Goal: Transaction & Acquisition: Purchase product/service

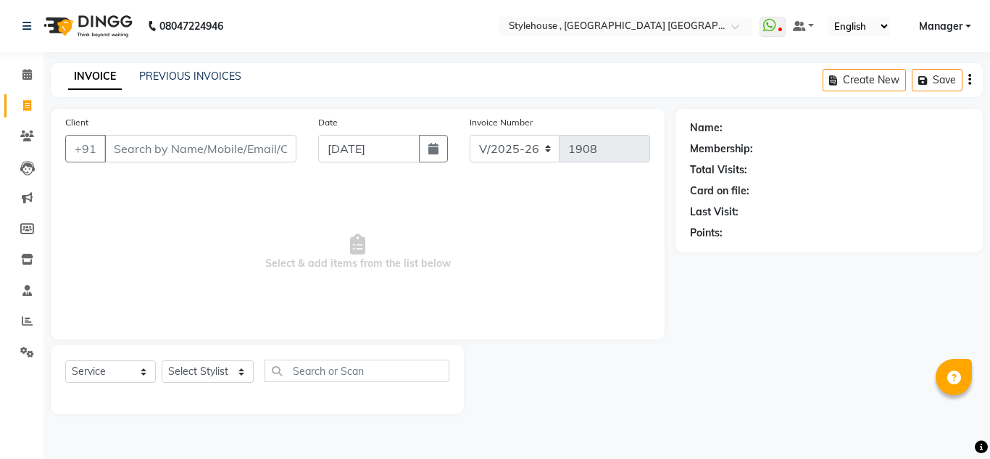
select select "7793"
select select "service"
click at [190, 78] on link "PREVIOUS INVOICES" at bounding box center [190, 76] width 102 height 13
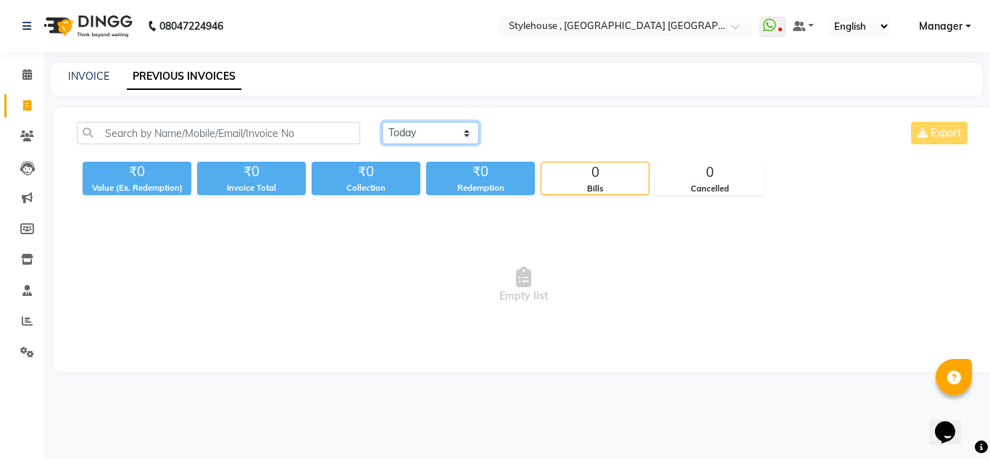
click at [467, 133] on select "[DATE] [DATE] Custom Range" at bounding box center [430, 133] width 97 height 22
select select "range"
click at [382, 122] on select "[DATE] [DATE] Custom Range" at bounding box center [430, 133] width 97 height 22
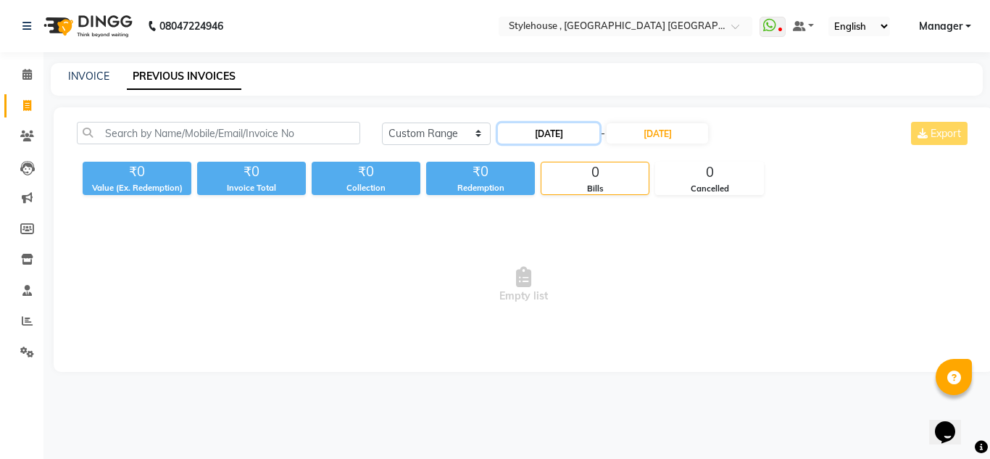
click at [539, 132] on input "[DATE]" at bounding box center [548, 133] width 101 height 20
select select "9"
select select "2025"
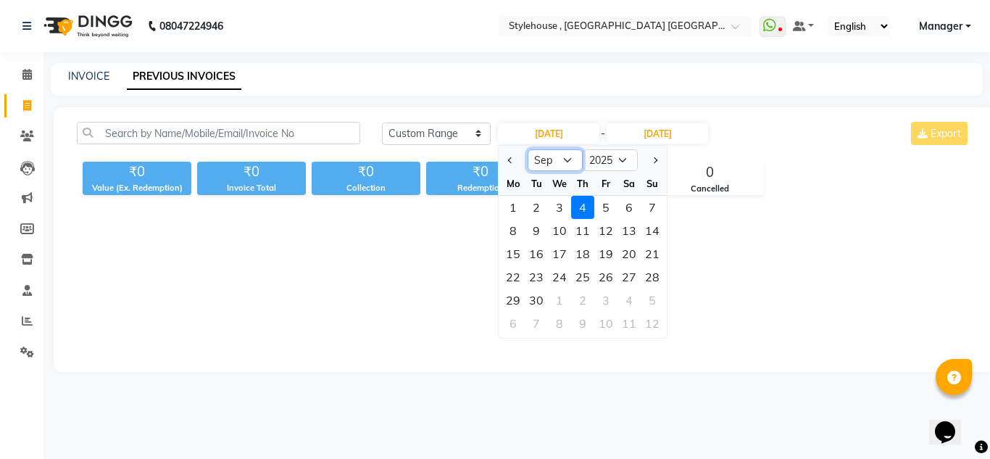
click at [566, 159] on select "Jan Feb Mar Apr May Jun [DATE] Aug Sep Oct Nov Dec" at bounding box center [554, 160] width 55 height 22
select select "8"
click at [527, 149] on select "Jan Feb Mar Apr May Jun [DATE] Aug Sep Oct Nov Dec" at bounding box center [554, 160] width 55 height 22
click at [609, 208] on div "1" at bounding box center [605, 207] width 23 height 23
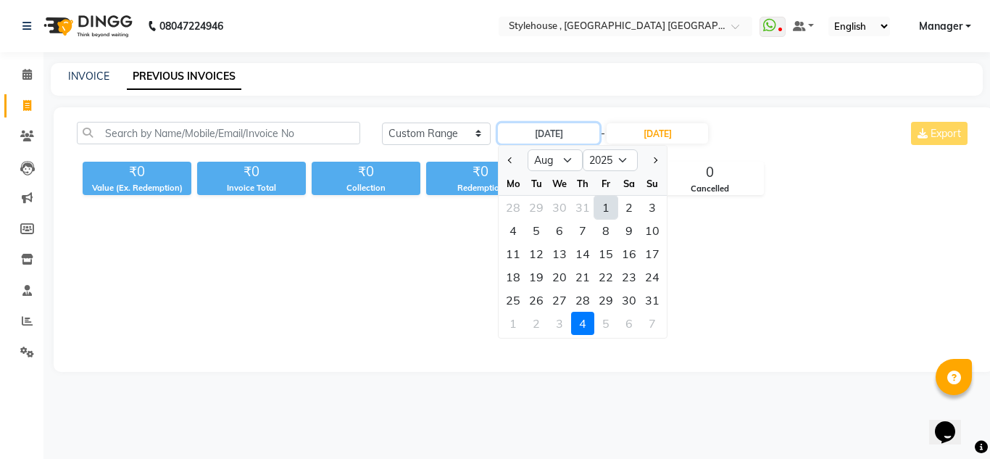
type input "[DATE]"
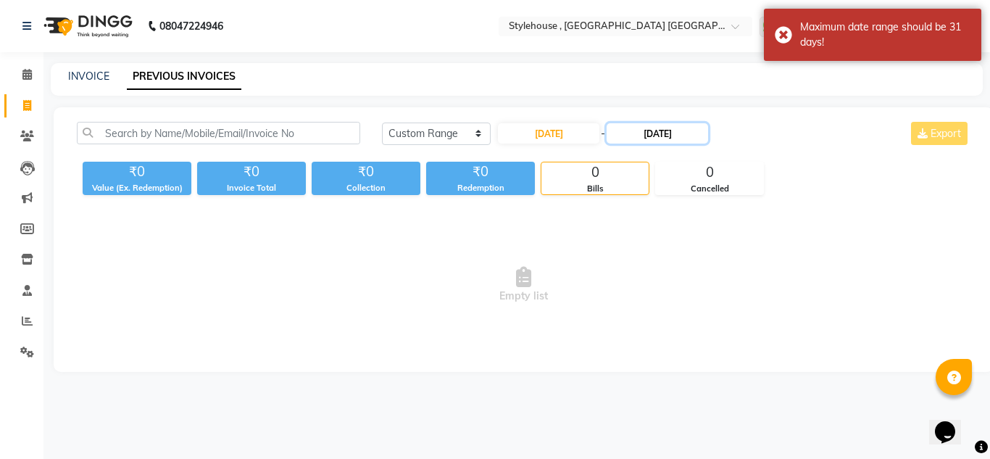
click at [664, 130] on input "[DATE]" at bounding box center [656, 133] width 101 height 20
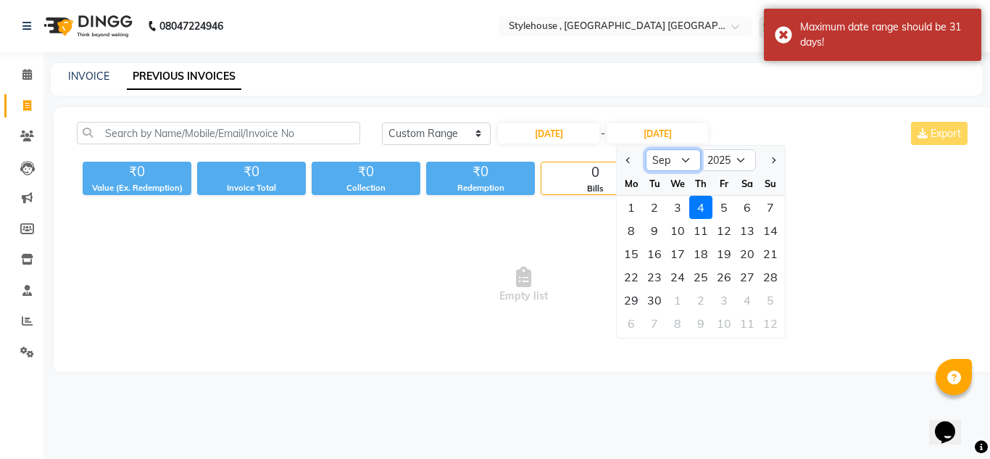
click at [682, 159] on select "Aug Sep Oct Nov Dec" at bounding box center [672, 160] width 55 height 22
select select "8"
click at [645, 149] on select "Aug Sep Oct Nov Dec" at bounding box center [672, 160] width 55 height 22
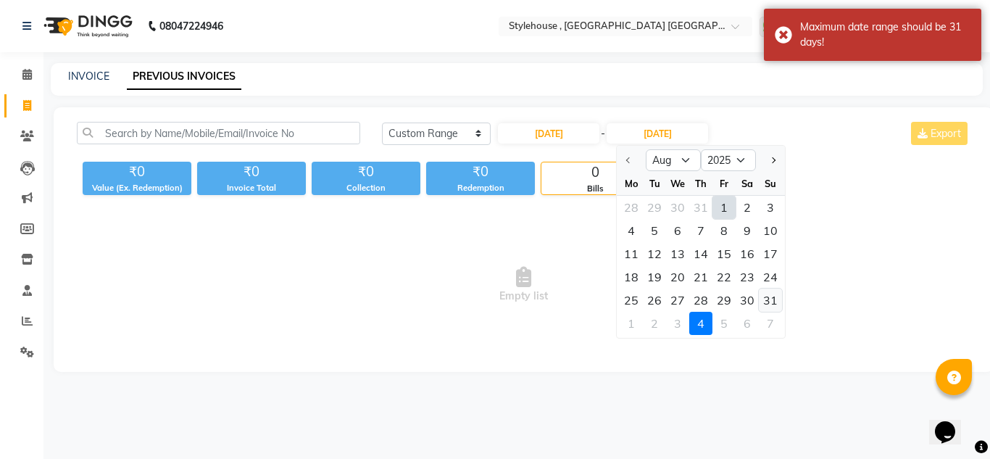
click at [769, 301] on div "31" at bounding box center [769, 299] width 23 height 23
type input "[DATE]"
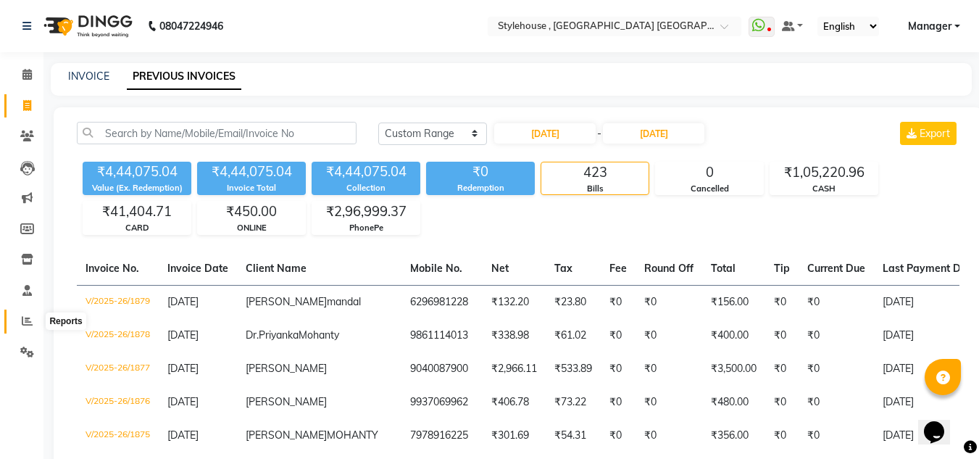
click at [26, 320] on icon at bounding box center [27, 320] width 11 height 11
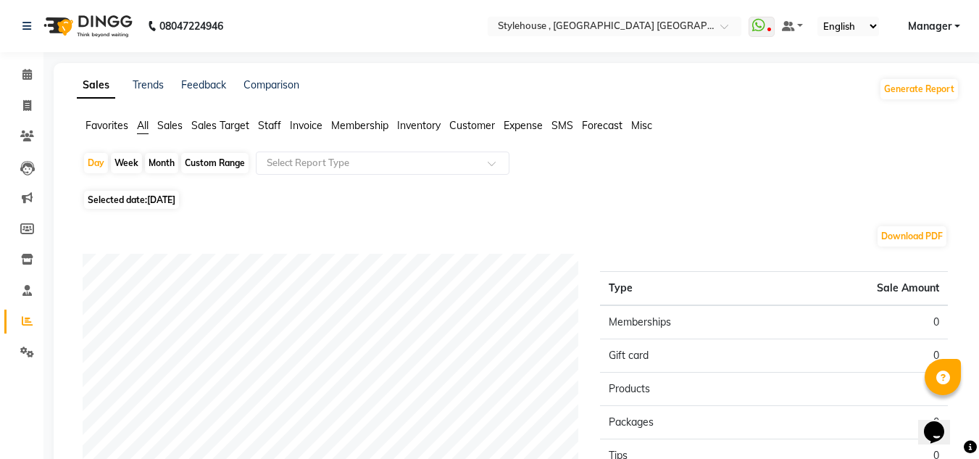
click at [177, 128] on span "Sales" at bounding box center [169, 125] width 25 height 13
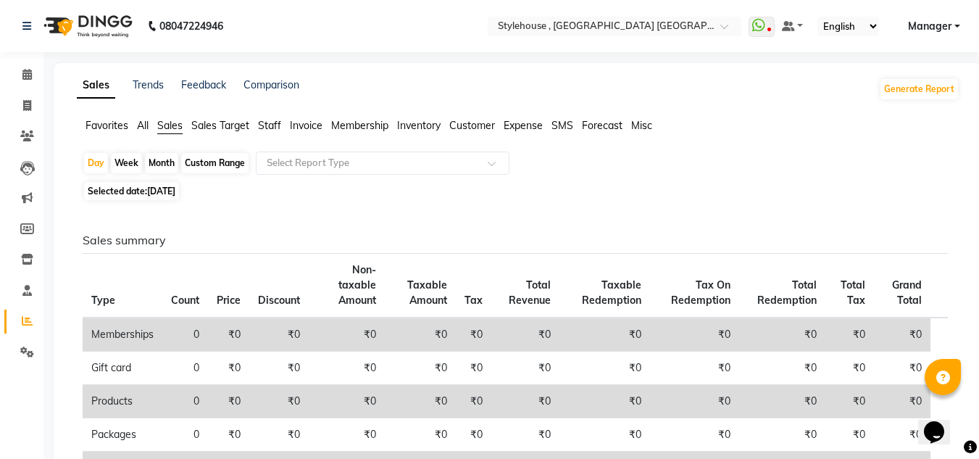
click at [233, 160] on div "Custom Range" at bounding box center [214, 163] width 67 height 20
select select "9"
select select "2025"
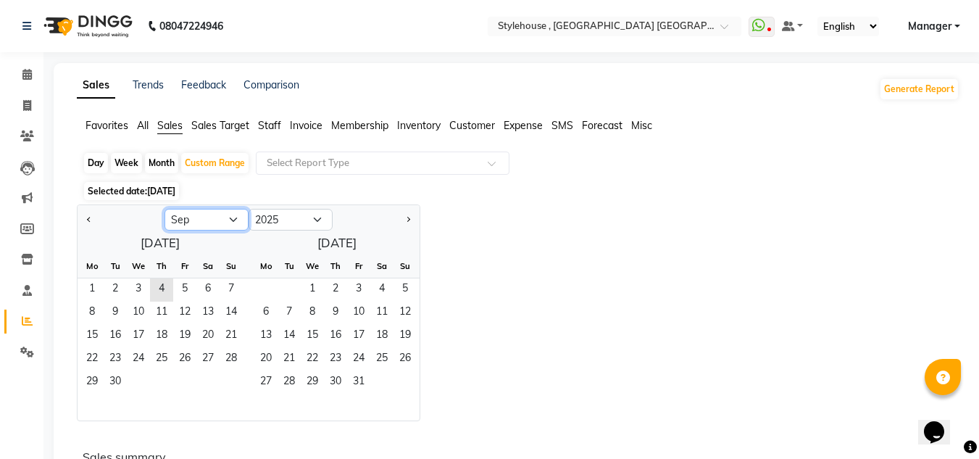
click at [236, 217] on select "Jan Feb Mar Apr May Jun [DATE] Aug Sep Oct Nov Dec" at bounding box center [206, 220] width 84 height 22
select select "8"
click at [164, 209] on select "Jan Feb Mar Apr May Jun [DATE] Aug Sep Oct Nov Dec" at bounding box center [206, 220] width 84 height 22
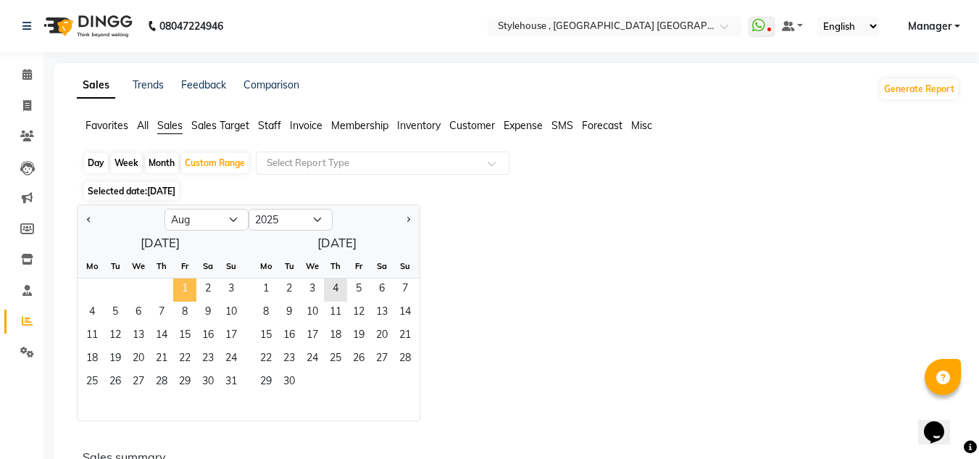
click at [183, 287] on span "1" at bounding box center [184, 289] width 23 height 23
click at [236, 377] on span "31" at bounding box center [230, 382] width 23 height 23
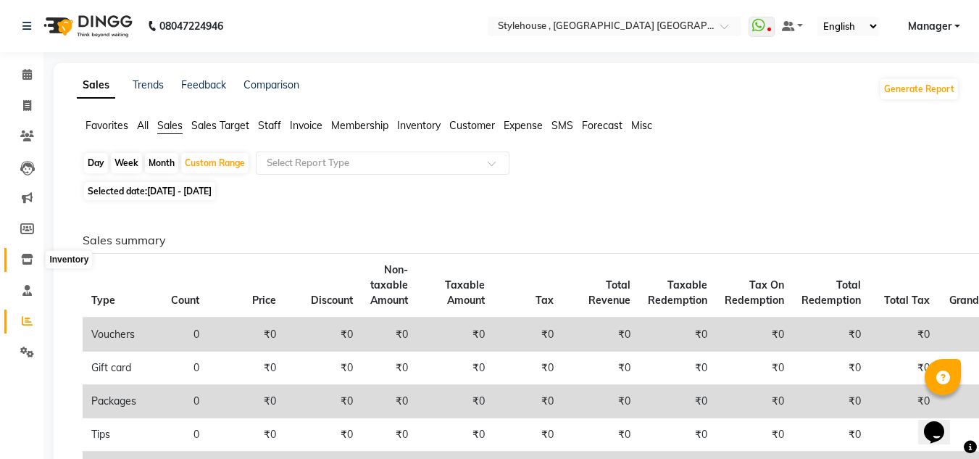
click at [29, 252] on span at bounding box center [26, 259] width 25 height 17
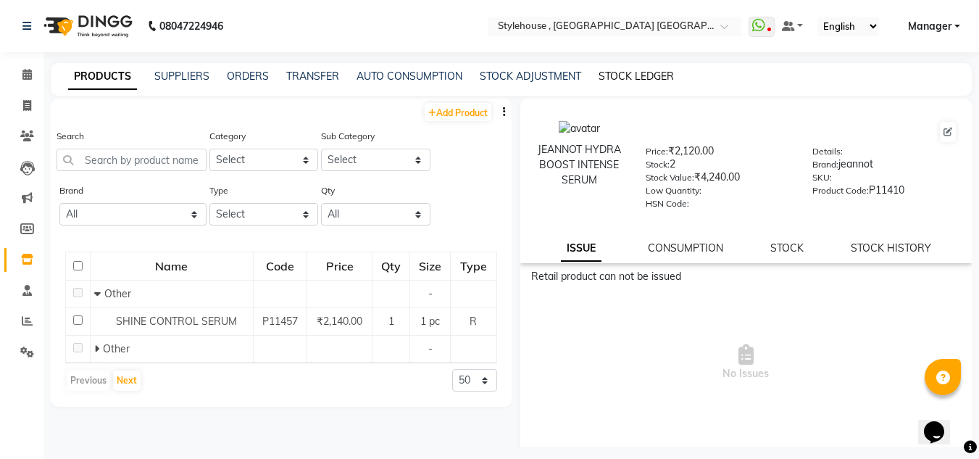
click at [621, 75] on link "STOCK LEDGER" at bounding box center [635, 76] width 75 height 13
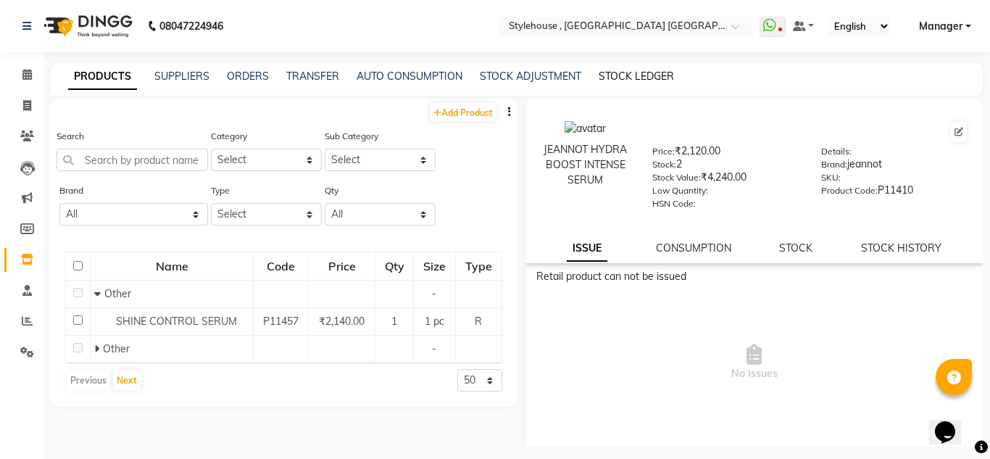
select select "all"
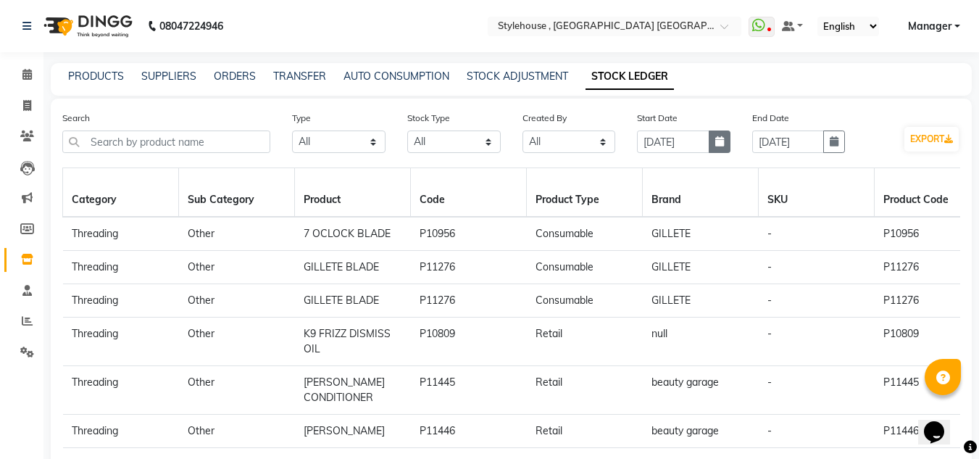
click at [719, 145] on icon "button" at bounding box center [719, 141] width 9 height 10
select select "9"
select select "2025"
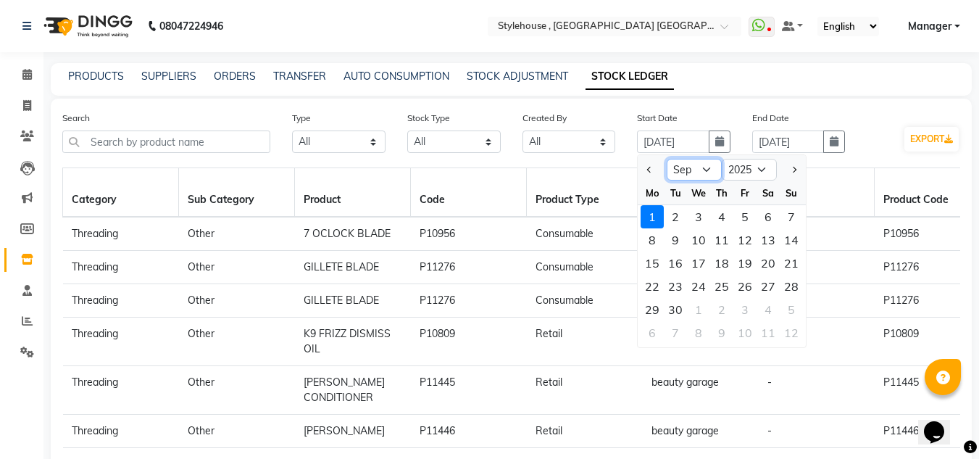
click at [706, 170] on select "Jan Feb Mar Apr May Jun [DATE] Aug Sep Oct Nov Dec" at bounding box center [693, 170] width 55 height 22
select select "8"
click at [666, 159] on select "Jan Feb Mar Apr May Jun [DATE] Aug Sep Oct Nov Dec" at bounding box center [693, 170] width 55 height 22
click at [99, 74] on link "PRODUCTS" at bounding box center [96, 76] width 56 height 13
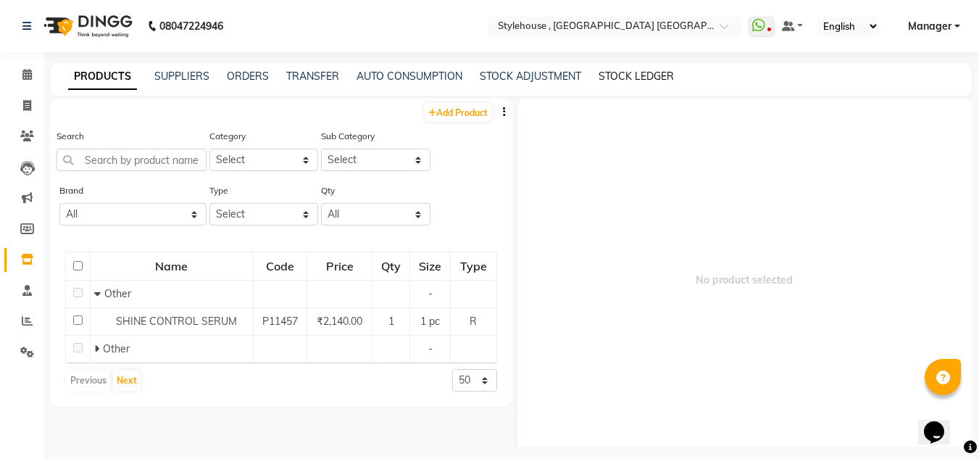
click at [634, 76] on link "STOCK LEDGER" at bounding box center [635, 76] width 75 height 13
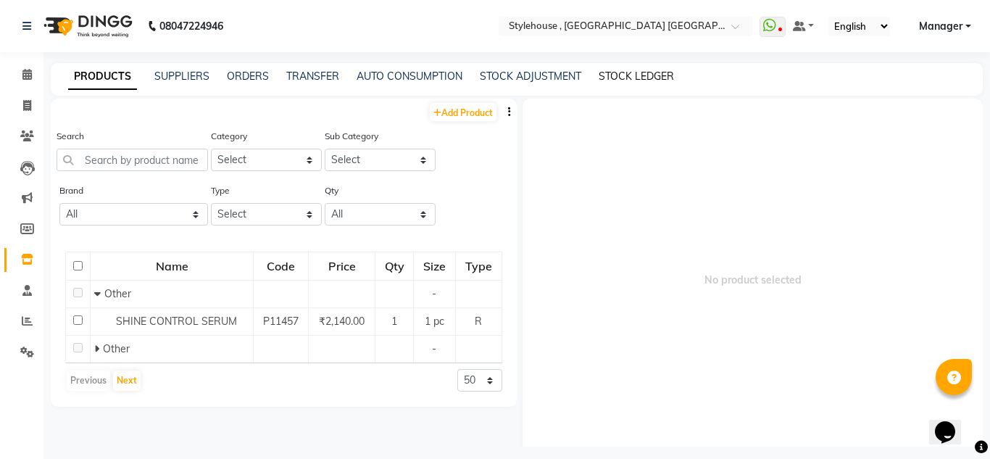
select select "all"
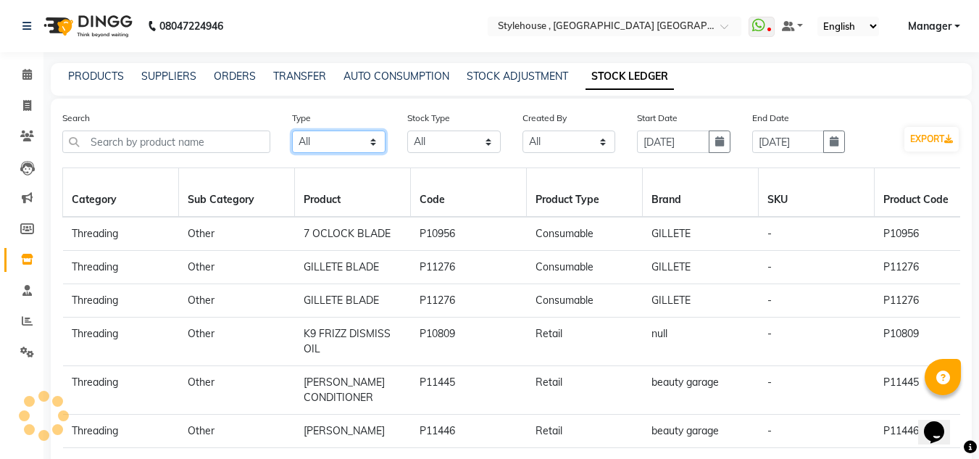
click at [371, 142] on select "Select All In Out" at bounding box center [338, 141] width 93 height 22
select select "out"
click at [292, 130] on select "Select All In Out" at bounding box center [338, 141] width 93 height 22
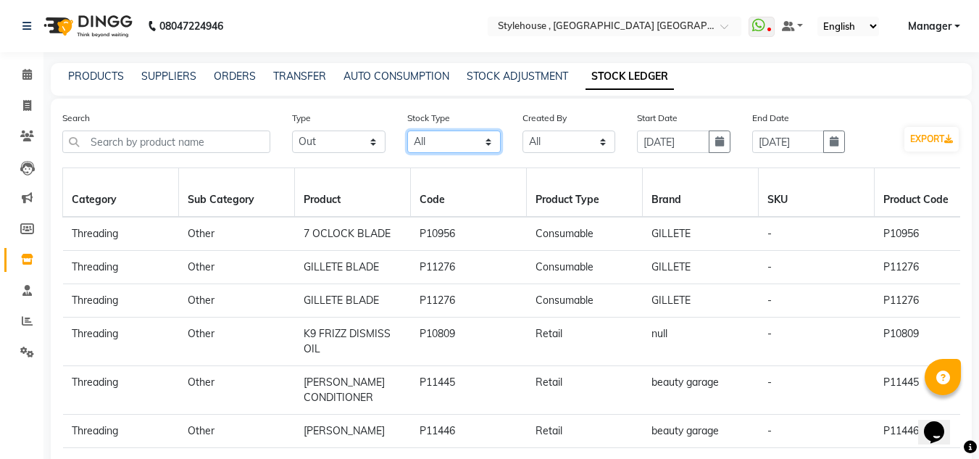
click at [485, 142] on select "Select All New Stock Adjustment Return Transfer In Other Internal Use Damaged E…" at bounding box center [453, 141] width 93 height 22
select select "stock out"
click at [407, 130] on select "Select All New Stock Adjustment Return Transfer In Other Internal Use Damaged E…" at bounding box center [453, 141] width 93 height 22
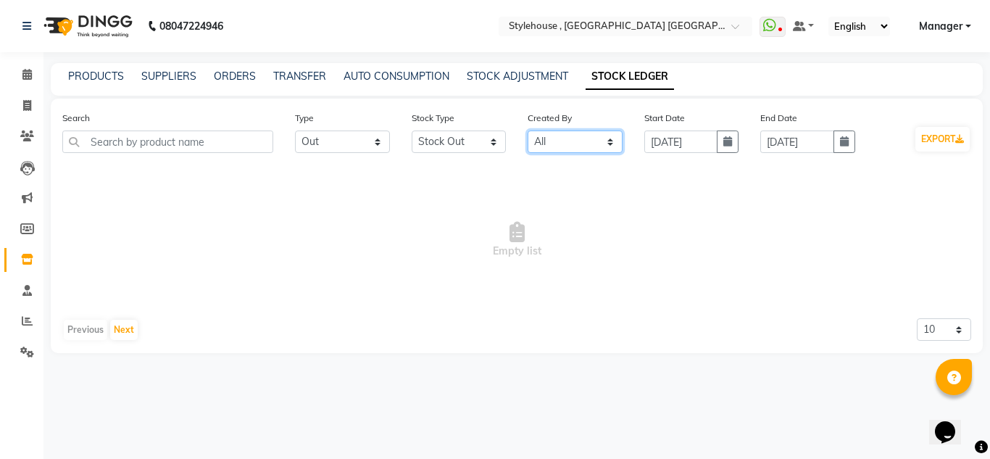
click at [611, 137] on select "Select All Admin Manager" at bounding box center [574, 141] width 95 height 22
click at [609, 138] on select "Select All Admin Manager" at bounding box center [574, 141] width 95 height 22
click at [724, 145] on icon "button" at bounding box center [727, 141] width 9 height 10
select select "9"
select select "2025"
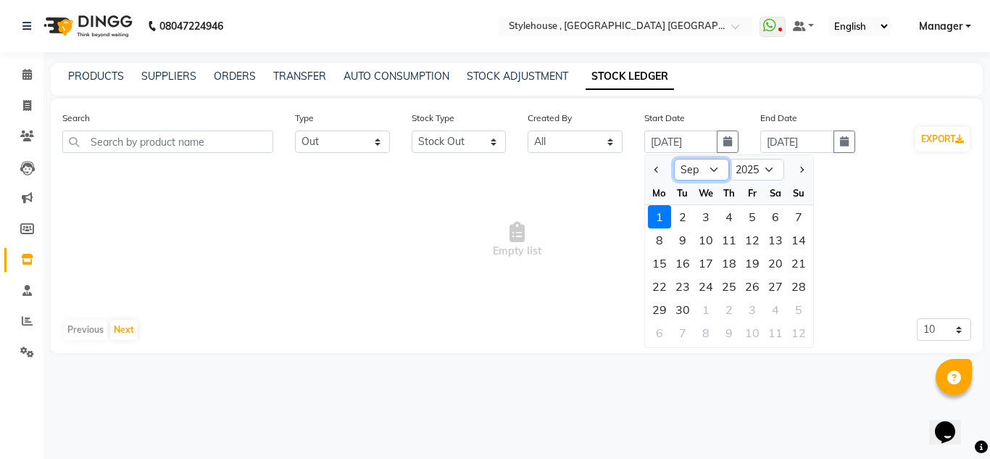
click at [713, 170] on select "Jan Feb Mar Apr May Jun [DATE] Aug Sep Oct Nov Dec" at bounding box center [701, 170] width 55 height 22
select select "8"
click at [674, 159] on select "Jan Feb Mar Apr May Jun [DATE] Aug Sep Oct Nov Dec" at bounding box center [701, 170] width 55 height 22
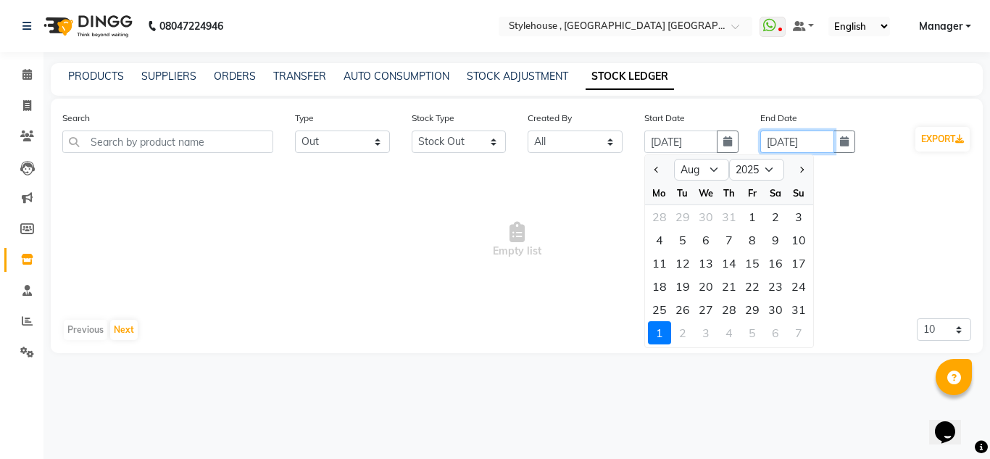
click at [778, 144] on input "[DATE]" at bounding box center [797, 141] width 74 height 22
select select "9"
select select "2025"
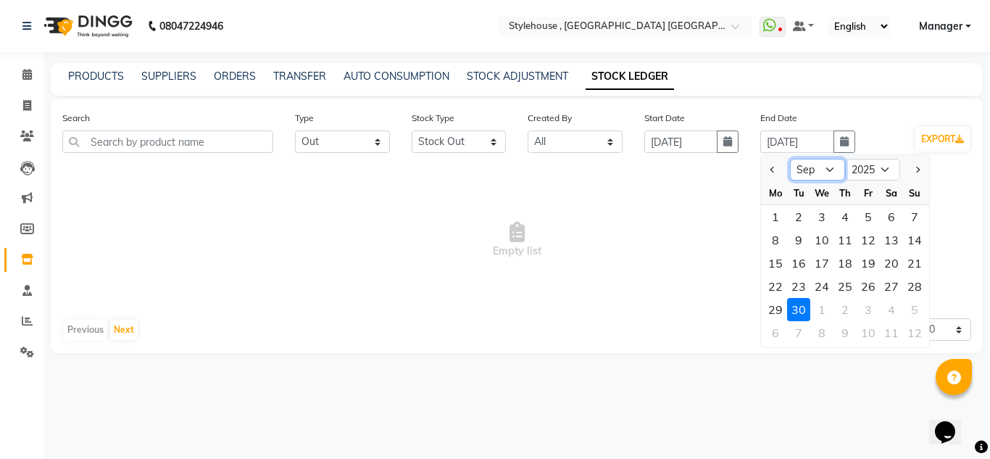
click at [827, 167] on select "Jan Feb Mar Apr May Jun [DATE] Aug Sep Oct Nov Dec" at bounding box center [817, 170] width 55 height 22
select select "8"
click at [790, 159] on select "Jan Feb Mar Apr May Jun [DATE] Aug Sep Oct Nov Dec" at bounding box center [817, 170] width 55 height 22
click at [913, 308] on div "31" at bounding box center [914, 309] width 23 height 23
type input "[DATE]"
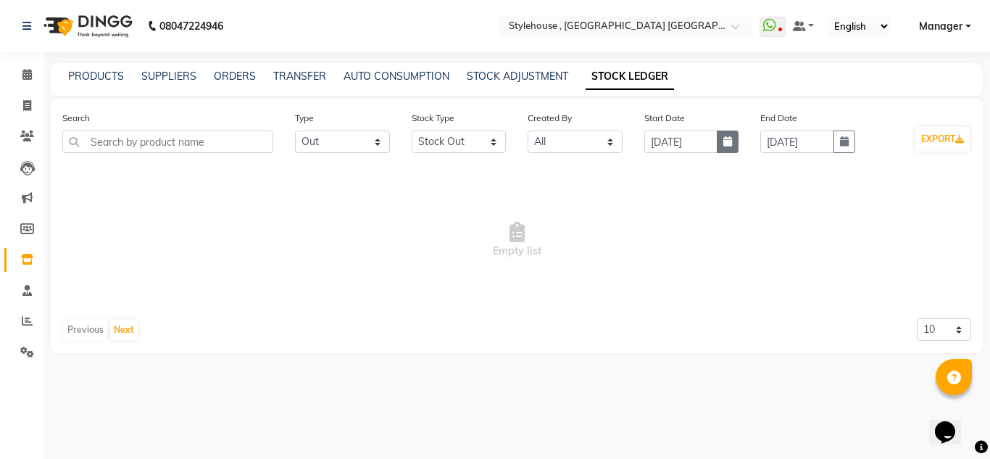
click at [729, 141] on icon "button" at bounding box center [727, 141] width 9 height 10
select select "9"
select select "2025"
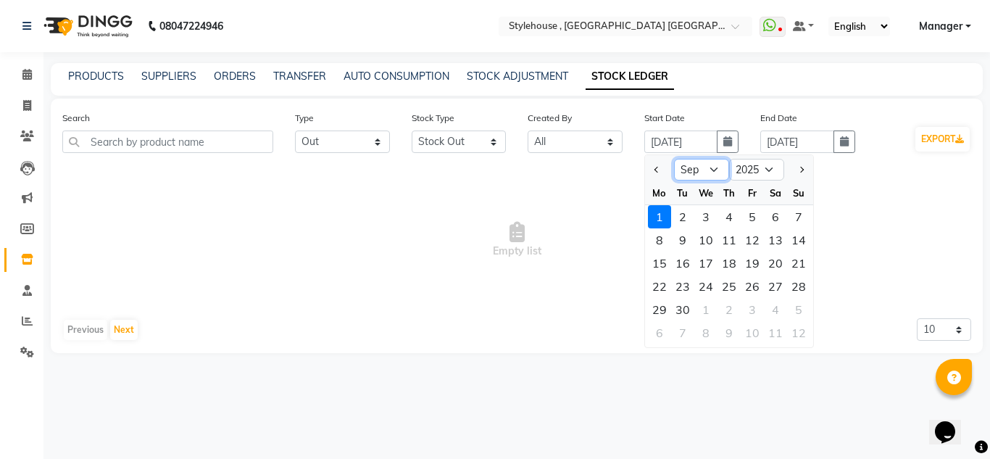
click at [719, 167] on select "Jan Feb Mar Apr May Jun [DATE] Aug Sep Oct Nov Dec" at bounding box center [701, 170] width 55 height 22
select select "8"
click at [674, 159] on select "Jan Feb Mar Apr May Jun [DATE] Aug Sep Oct Nov Dec" at bounding box center [701, 170] width 55 height 22
click at [745, 219] on div "1" at bounding box center [751, 216] width 23 height 23
type input "[DATE]"
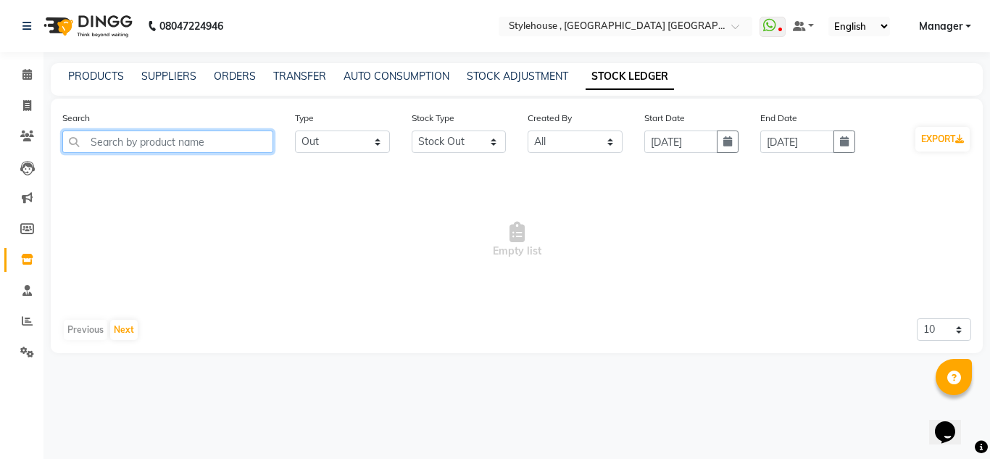
click at [241, 144] on input "text" at bounding box center [167, 141] width 211 height 22
click at [149, 141] on input "text" at bounding box center [167, 141] width 211 height 22
type input "T"
type input "L"
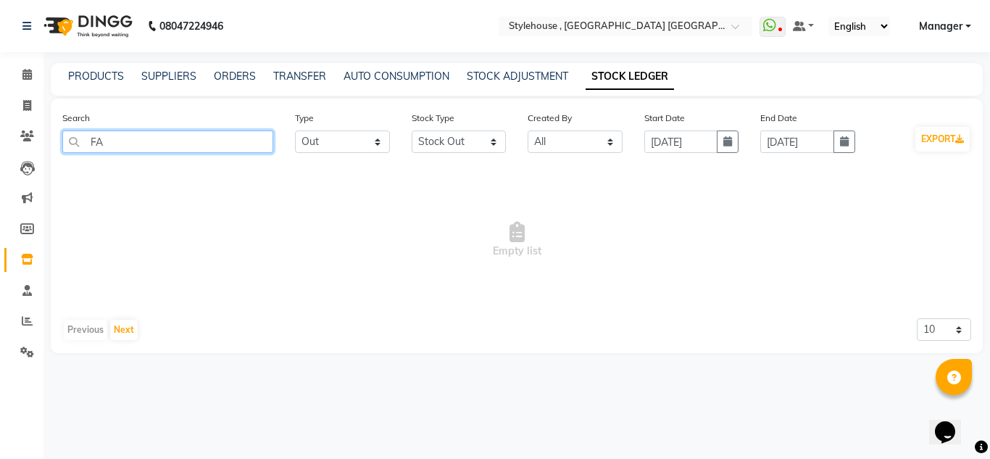
type input "F"
type input "SHAMPOO"
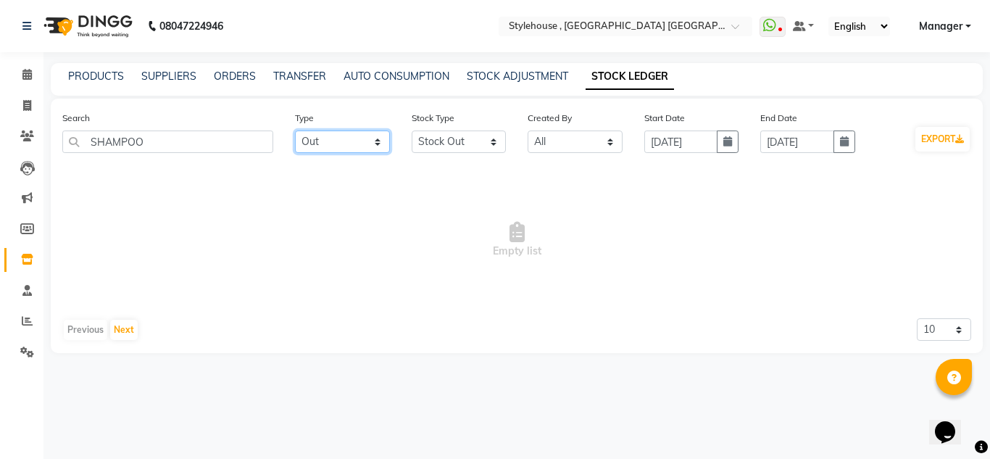
click at [375, 144] on select "Select All In Out" at bounding box center [342, 141] width 95 height 22
select select "all"
click at [295, 130] on select "Select All In Out" at bounding box center [342, 141] width 95 height 22
click at [127, 328] on button "Next" at bounding box center [124, 329] width 28 height 20
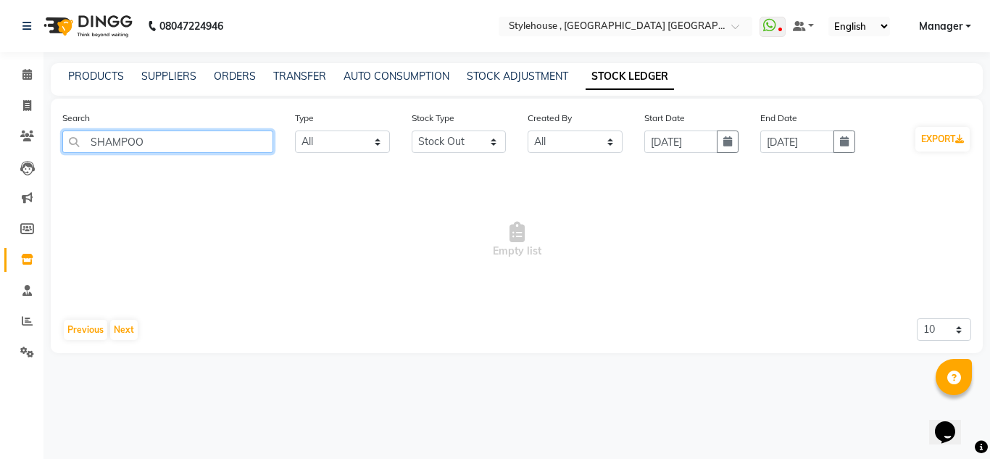
click at [175, 148] on input "SHAMPOO" at bounding box center [167, 141] width 211 height 22
type input "S"
click at [30, 322] on icon at bounding box center [27, 320] width 11 height 11
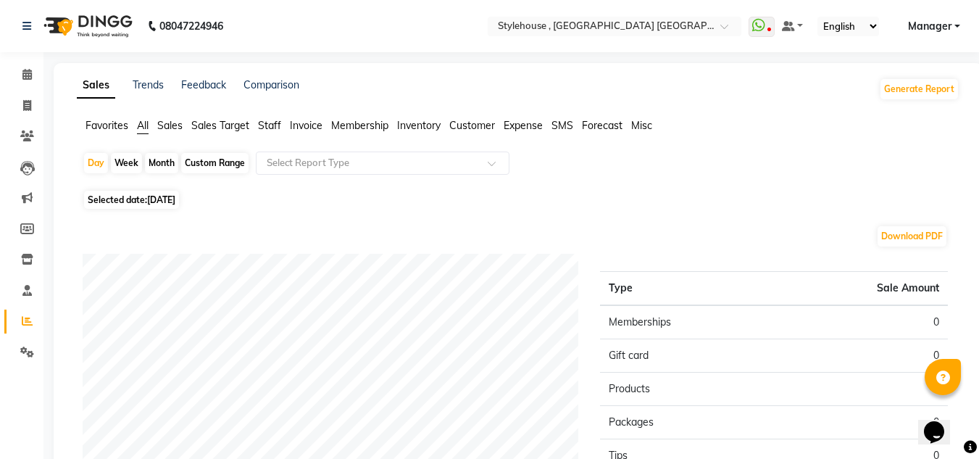
click at [423, 124] on span "Inventory" at bounding box center [418, 125] width 43 height 13
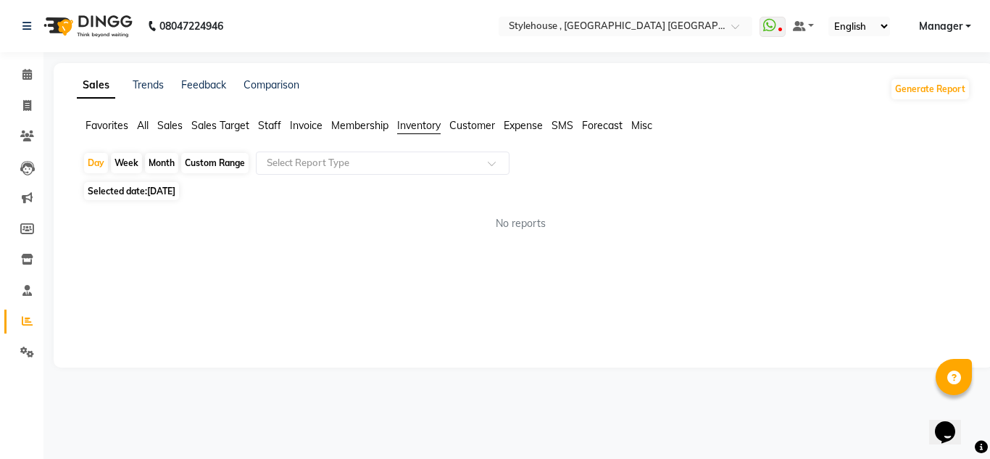
click at [227, 156] on div "Custom Range" at bounding box center [214, 163] width 67 height 20
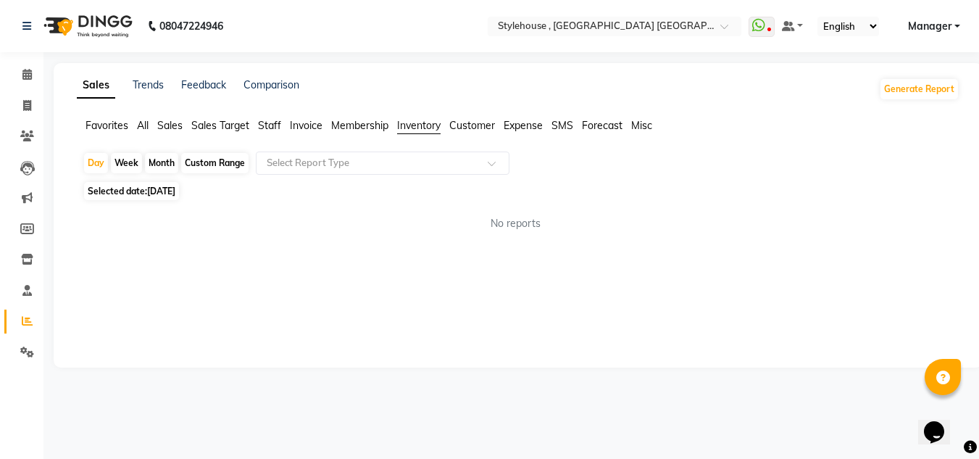
select select "9"
select select "2025"
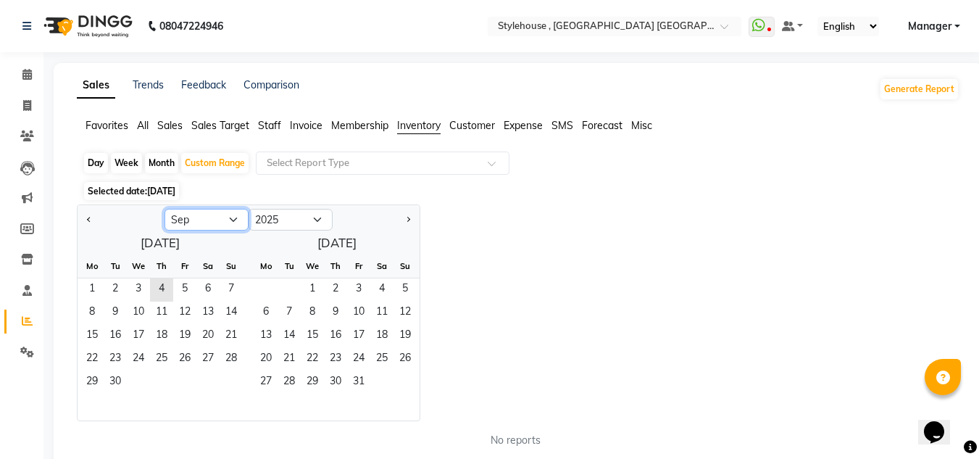
click at [235, 219] on select "Jan Feb Mar Apr May Jun [DATE] Aug Sep Oct Nov Dec" at bounding box center [206, 220] width 84 height 22
select select "8"
click at [164, 209] on select "Jan Feb Mar Apr May Jun [DATE] Aug Sep Oct Nov Dec" at bounding box center [206, 220] width 84 height 22
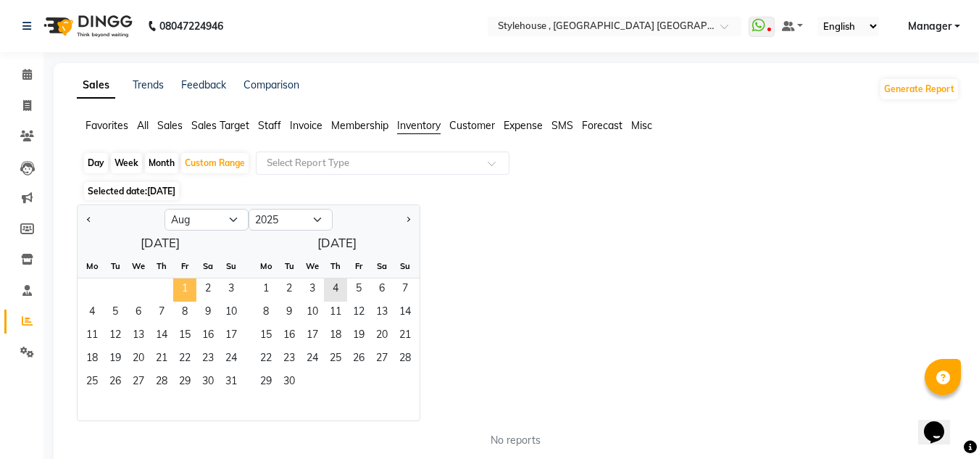
click at [187, 292] on span "1" at bounding box center [184, 289] width 23 height 23
click at [228, 385] on span "31" at bounding box center [230, 382] width 23 height 23
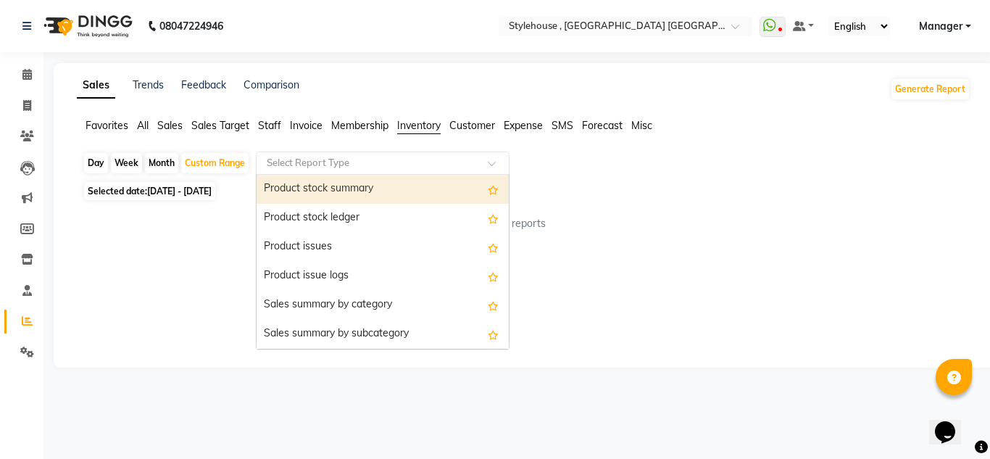
click at [493, 164] on span at bounding box center [497, 167] width 18 height 14
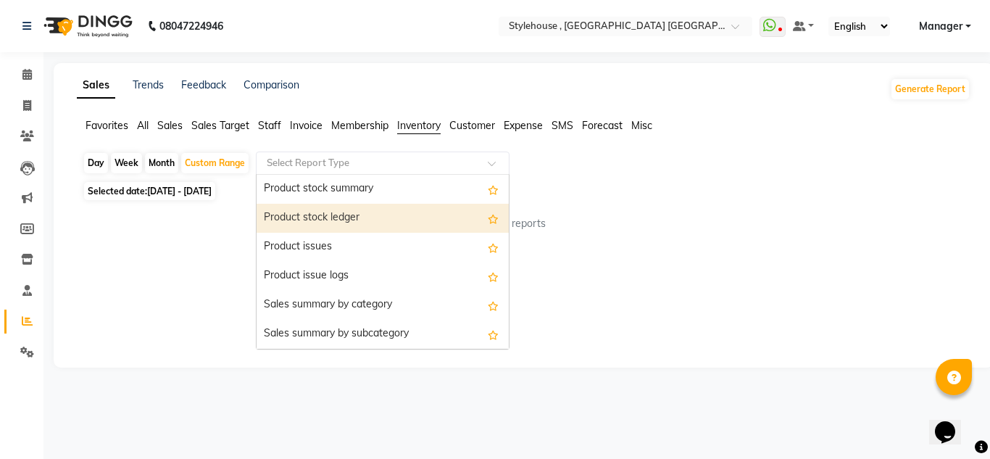
click at [475, 222] on div "Product stock ledger" at bounding box center [382, 218] width 252 height 29
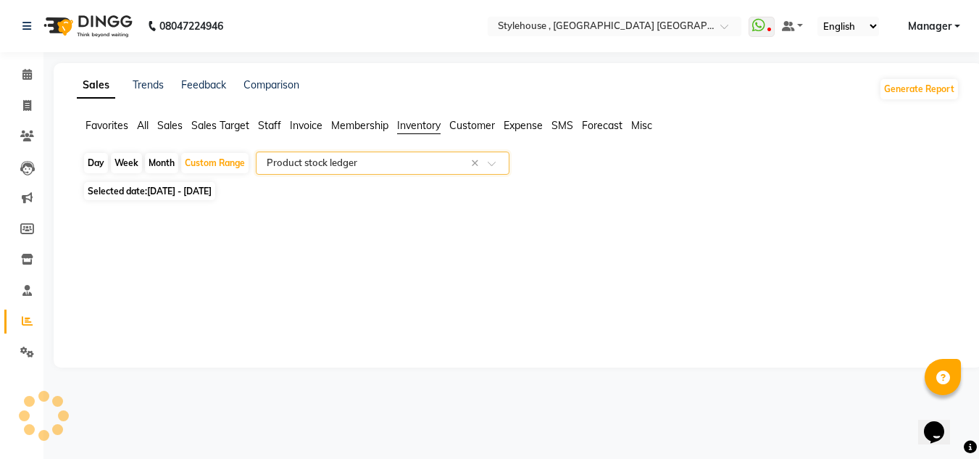
select select "full_report"
select select "csv"
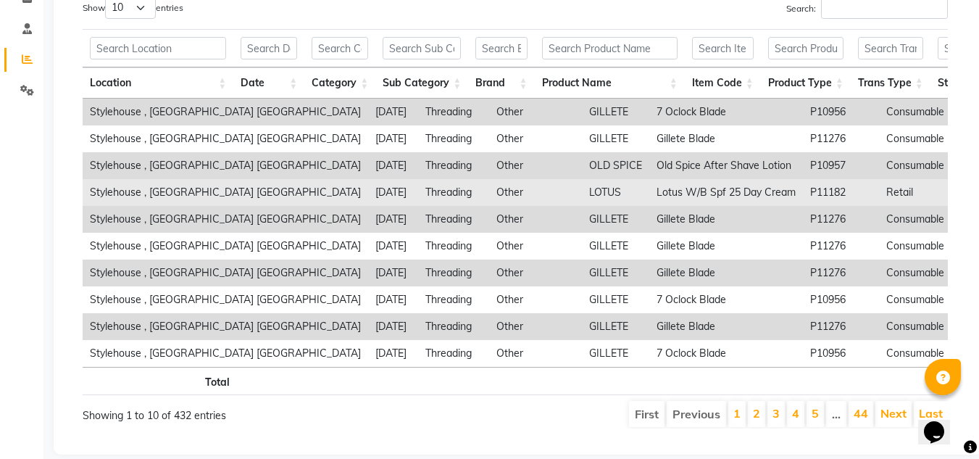
scroll to position [228, 0]
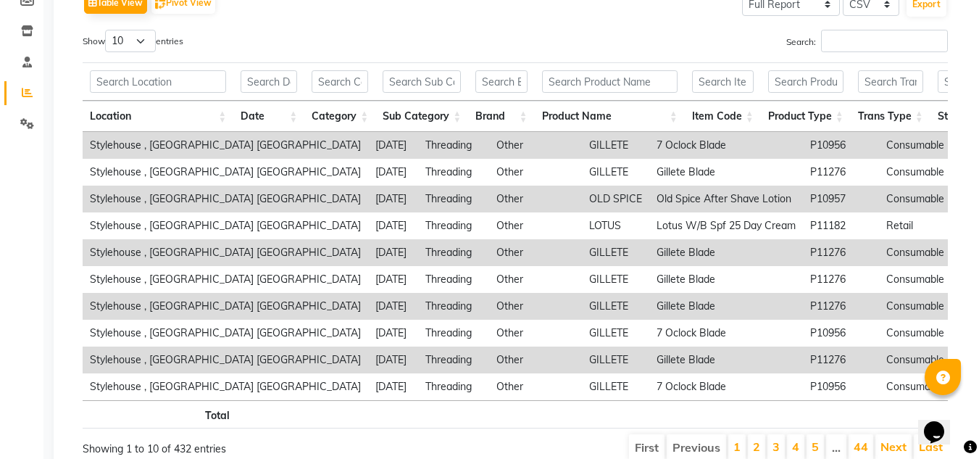
click at [845, 116] on th "Product Type" at bounding box center [806, 116] width 90 height 31
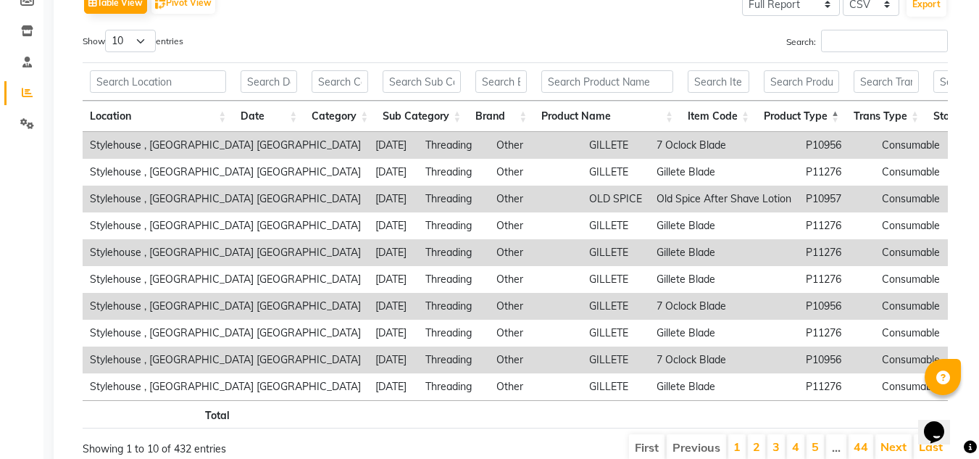
click at [839, 114] on th "Product Type" at bounding box center [801, 116] width 90 height 31
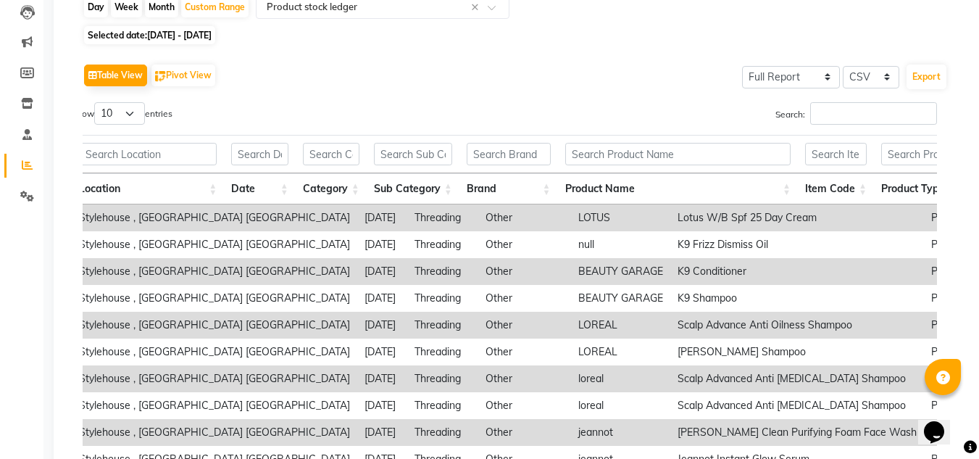
scroll to position [83, 0]
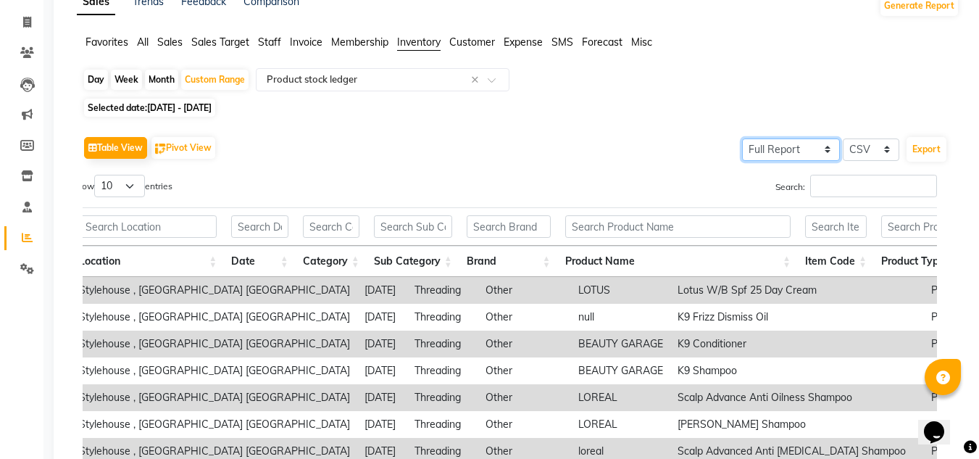
click at [829, 147] on select "Select Full Report Filtered Report" at bounding box center [791, 149] width 98 height 22
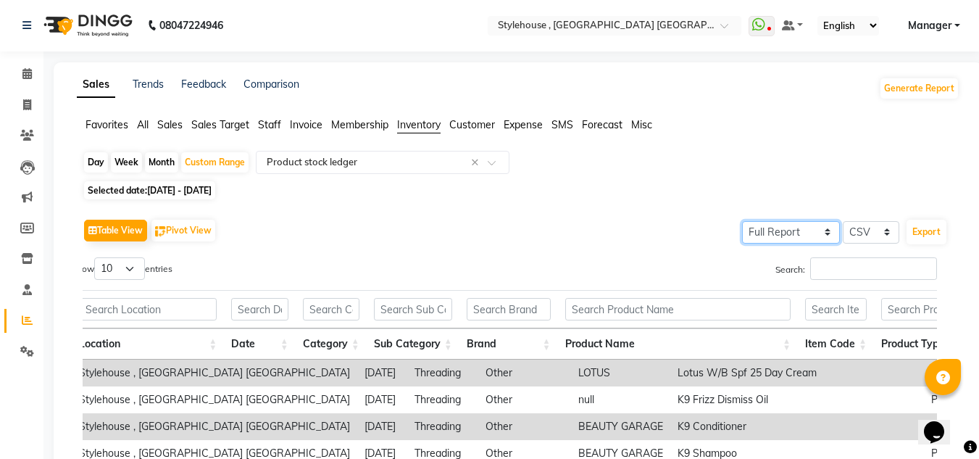
scroll to position [0, 0]
click at [927, 234] on button "Export" at bounding box center [926, 232] width 40 height 25
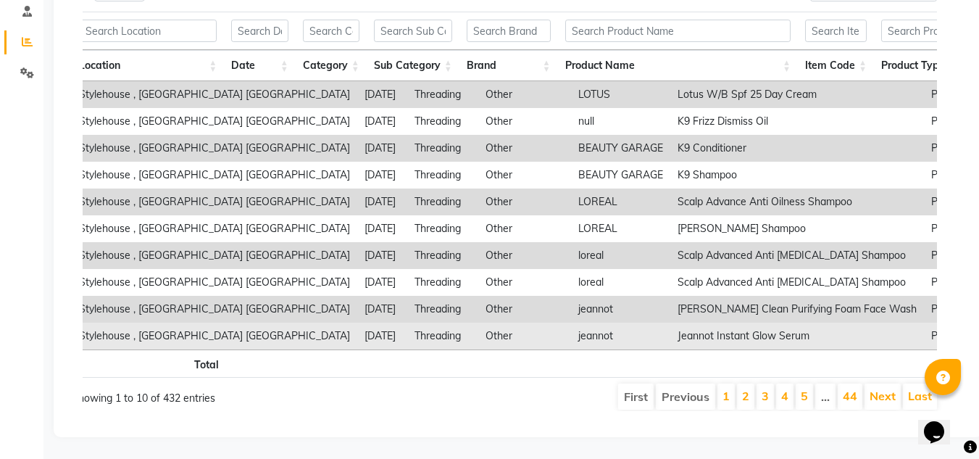
scroll to position [301, 0]
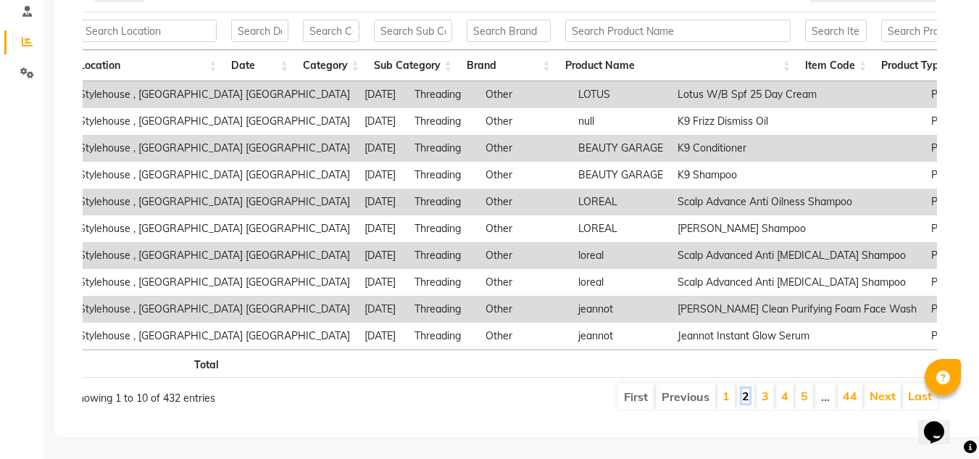
click at [745, 389] on link "2" at bounding box center [745, 395] width 7 height 14
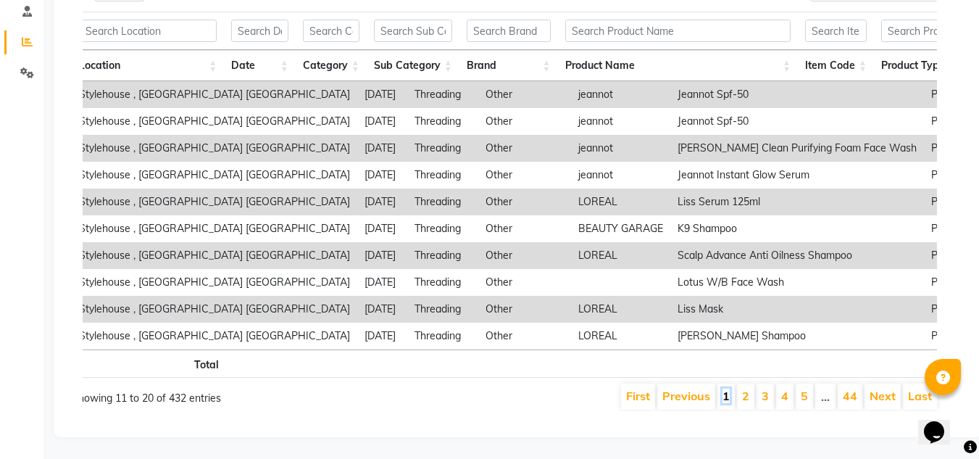
click at [726, 388] on link "1" at bounding box center [725, 395] width 7 height 14
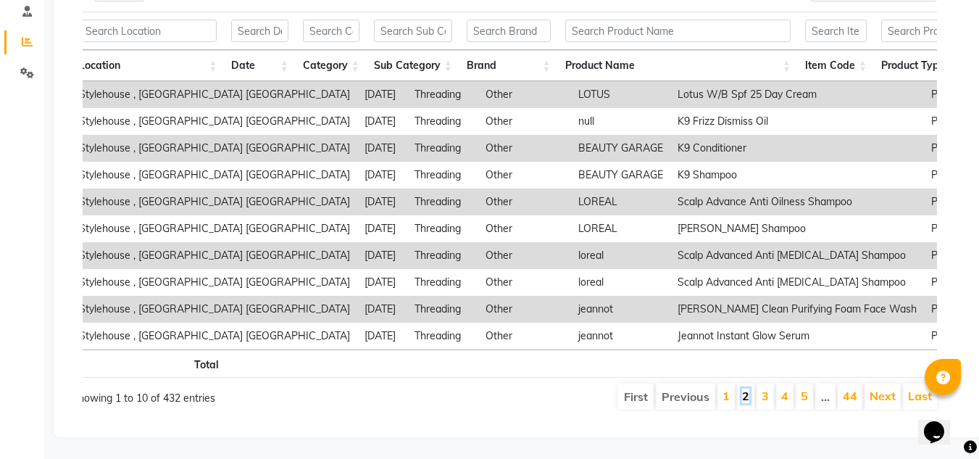
click at [749, 388] on link "2" at bounding box center [745, 395] width 7 height 14
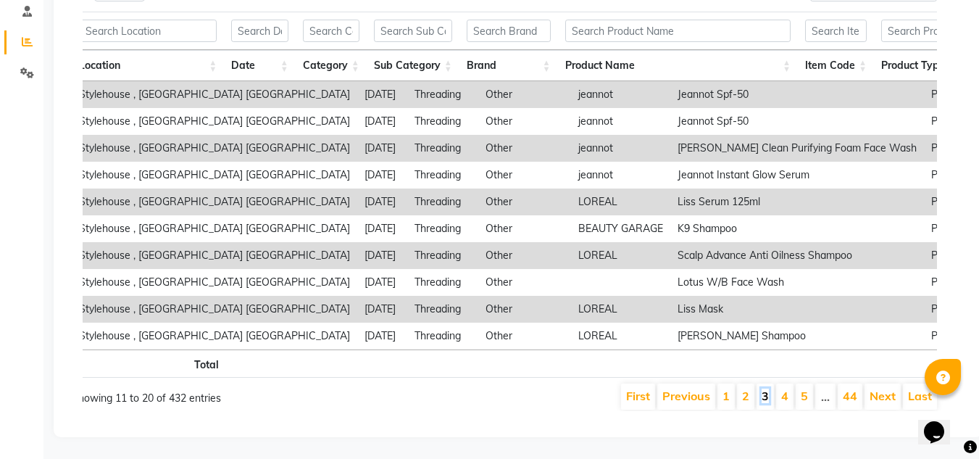
click at [766, 388] on link "3" at bounding box center [764, 395] width 7 height 14
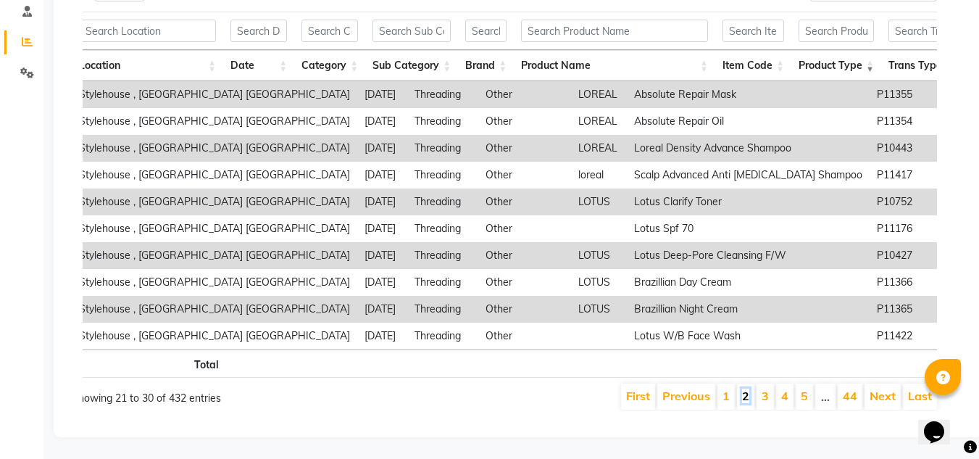
click at [745, 388] on link "2" at bounding box center [745, 395] width 7 height 14
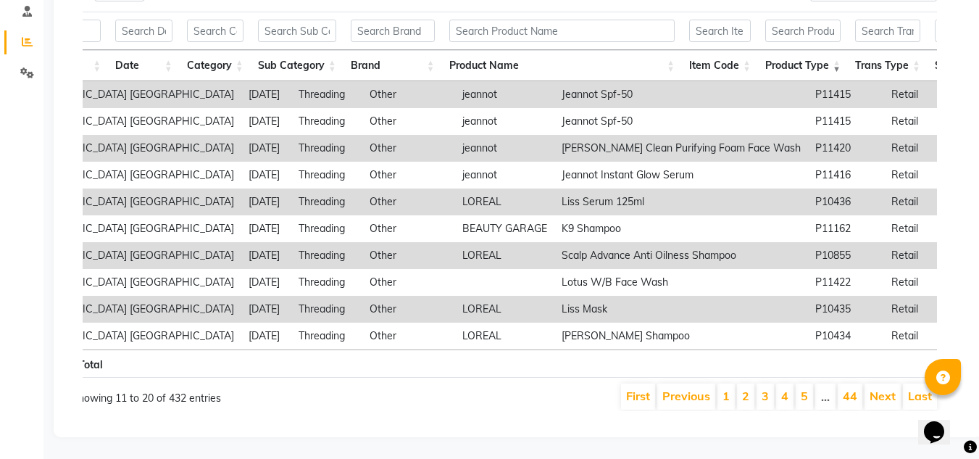
scroll to position [0, 135]
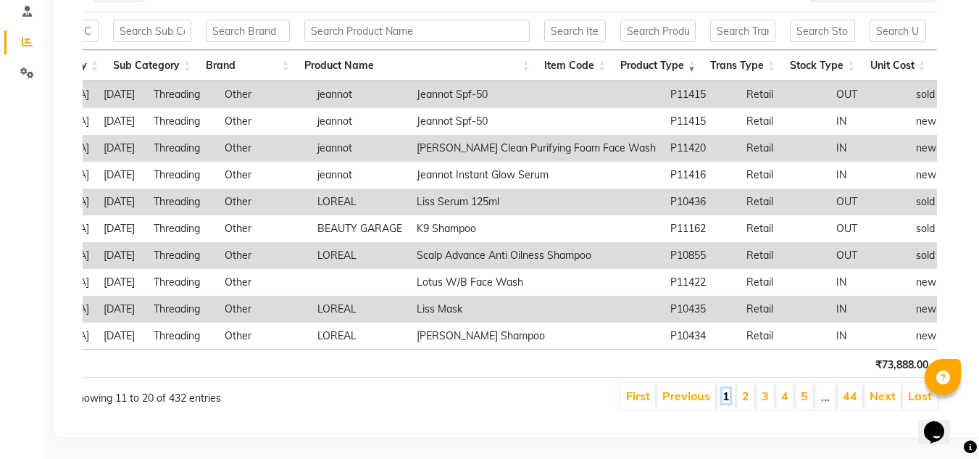
click at [728, 388] on link "1" at bounding box center [725, 395] width 7 height 14
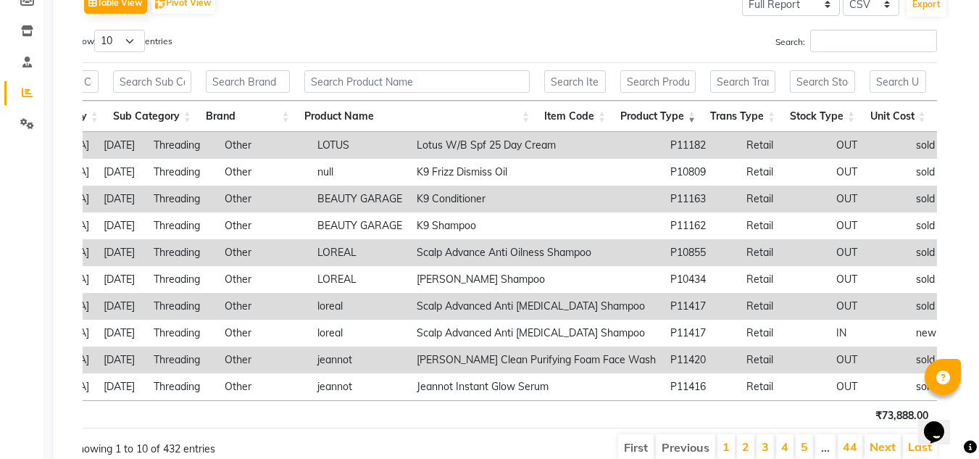
click at [774, 116] on th "Trans Type" at bounding box center [743, 116] width 80 height 31
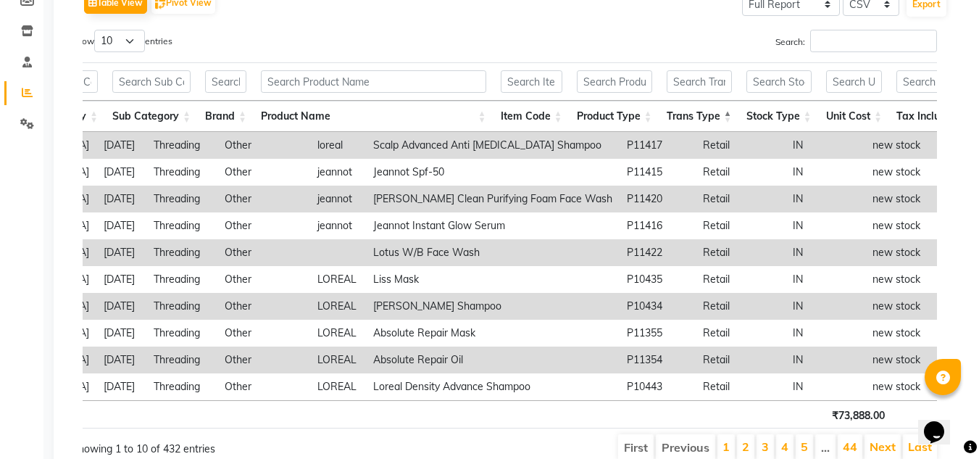
click at [729, 120] on th "Trans Type" at bounding box center [699, 116] width 80 height 31
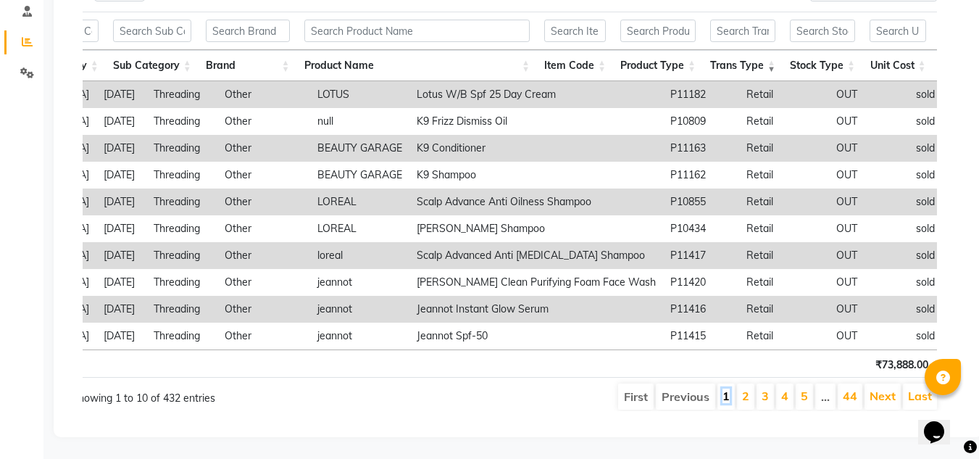
click at [727, 388] on link "1" at bounding box center [725, 395] width 7 height 14
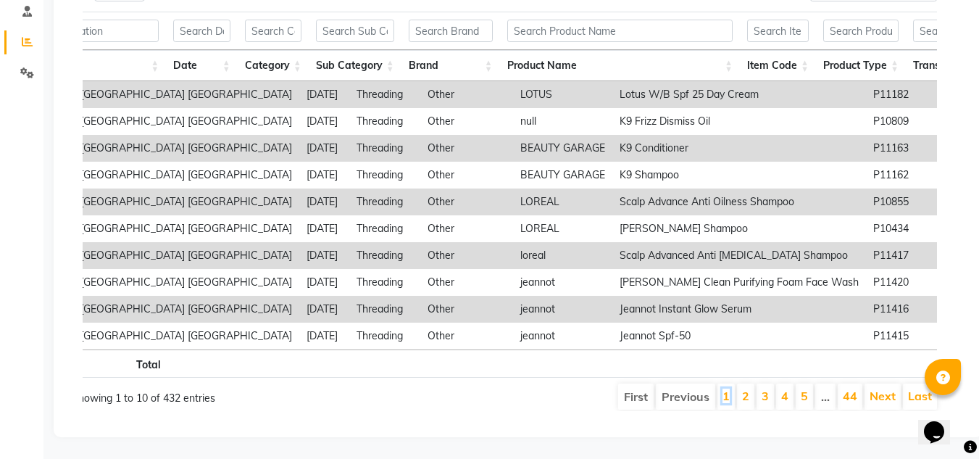
scroll to position [0, 73]
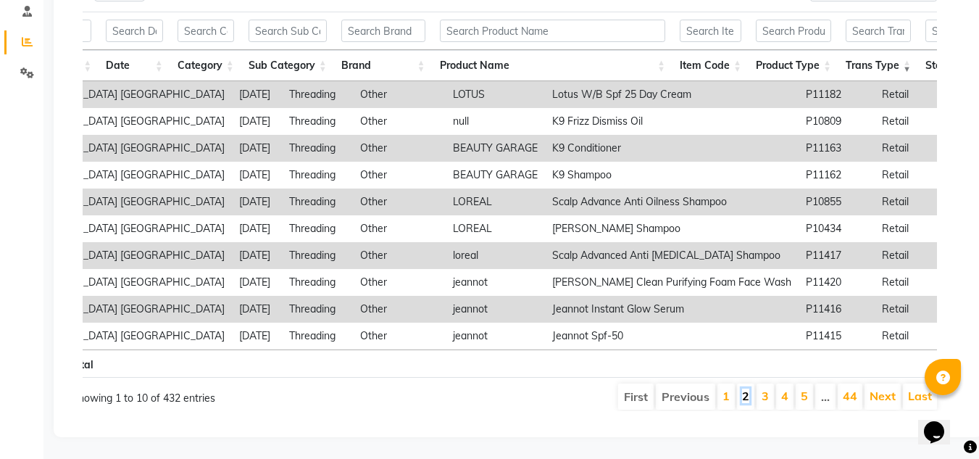
click at [745, 388] on link "2" at bounding box center [745, 395] width 7 height 14
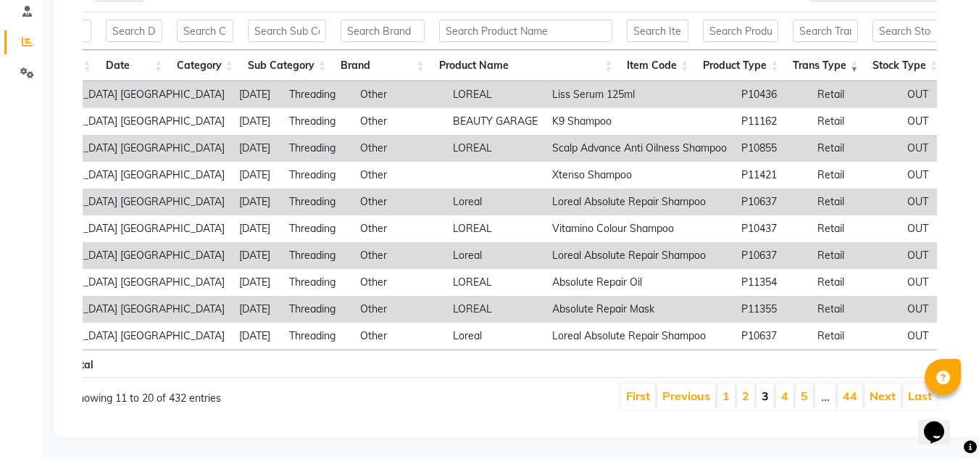
click at [764, 385] on li "3" at bounding box center [764, 396] width 17 height 26
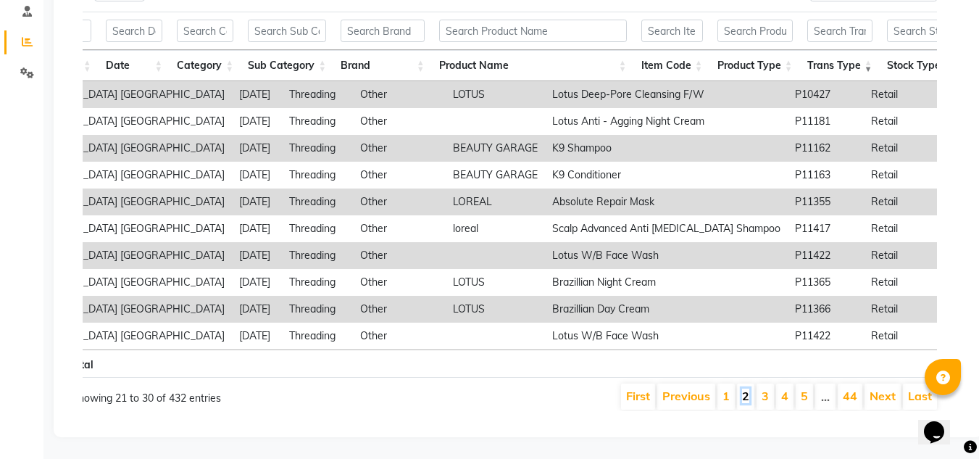
click at [748, 388] on link "2" at bounding box center [745, 395] width 7 height 14
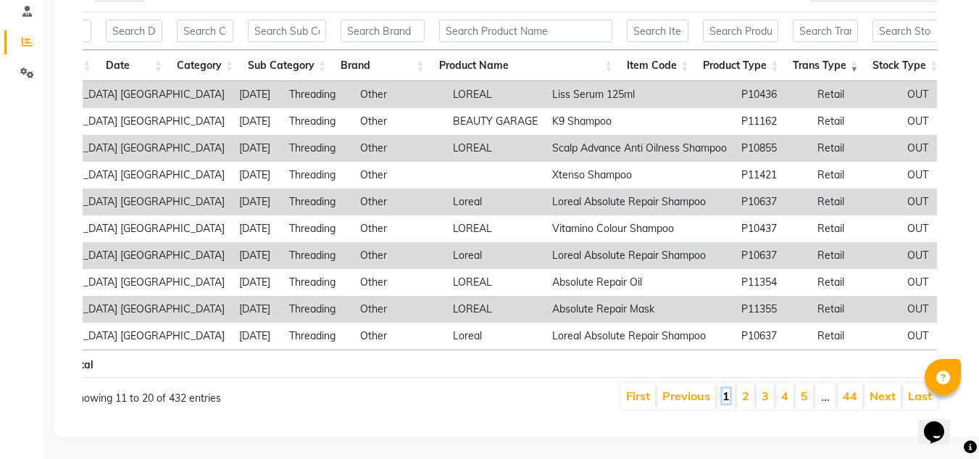
click at [724, 388] on link "1" at bounding box center [725, 395] width 7 height 14
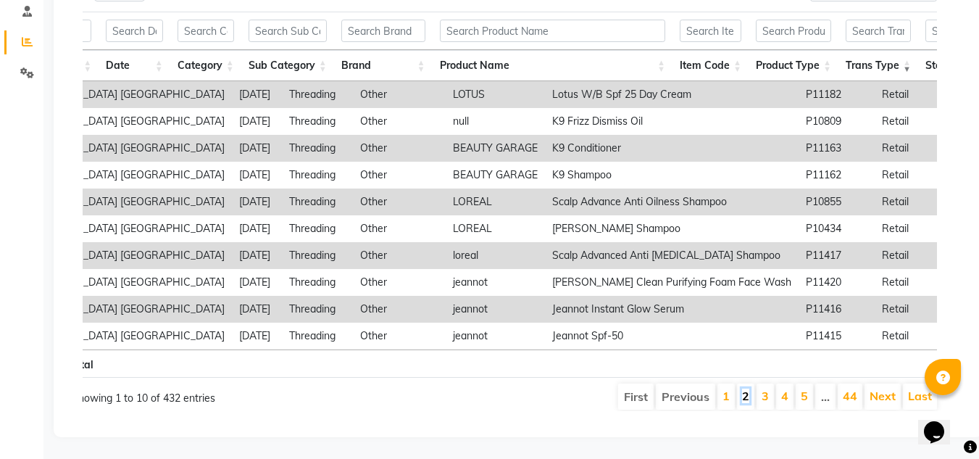
click at [746, 388] on link "2" at bounding box center [745, 395] width 7 height 14
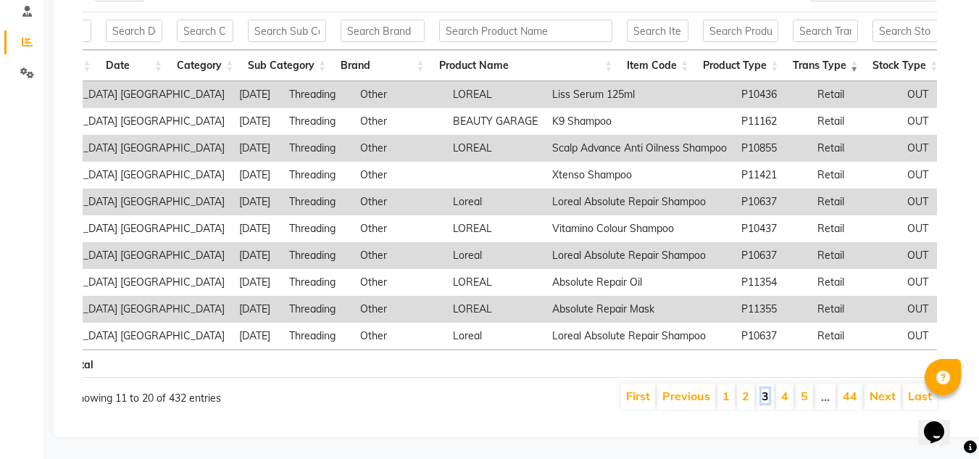
click at [768, 388] on link "3" at bounding box center [764, 395] width 7 height 14
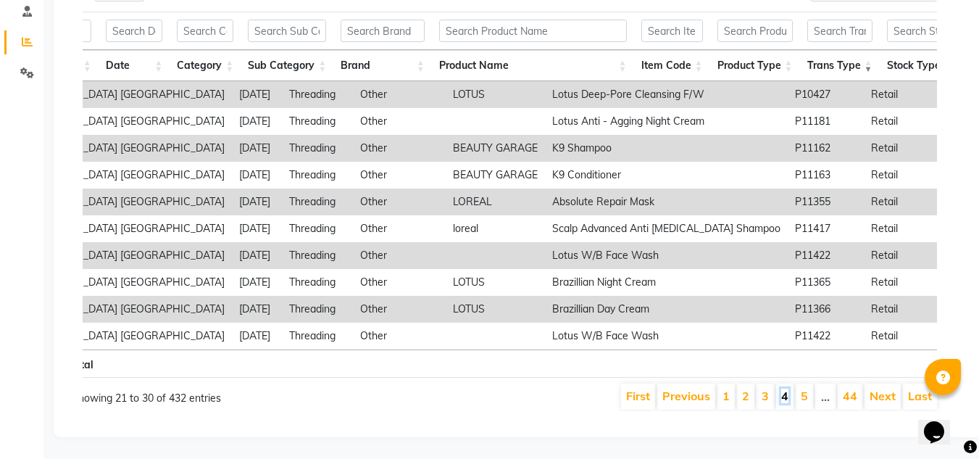
click at [784, 388] on link "4" at bounding box center [784, 395] width 7 height 14
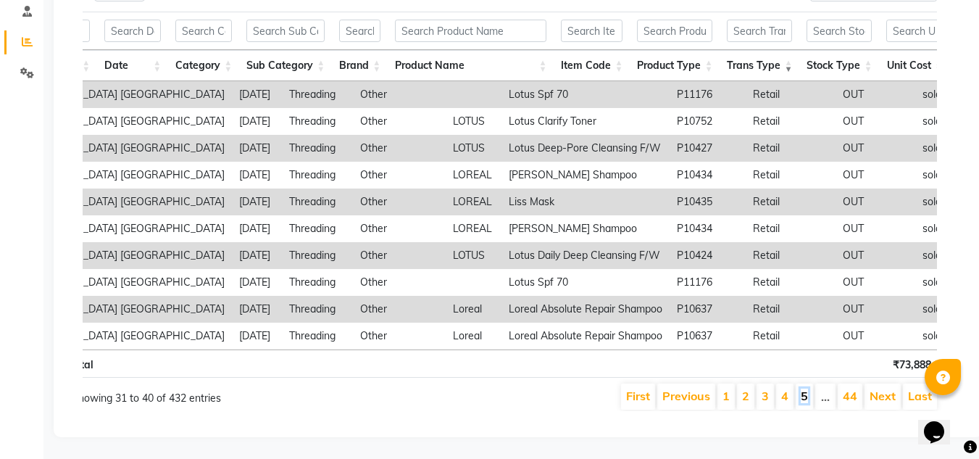
click at [805, 388] on link "5" at bounding box center [803, 395] width 7 height 14
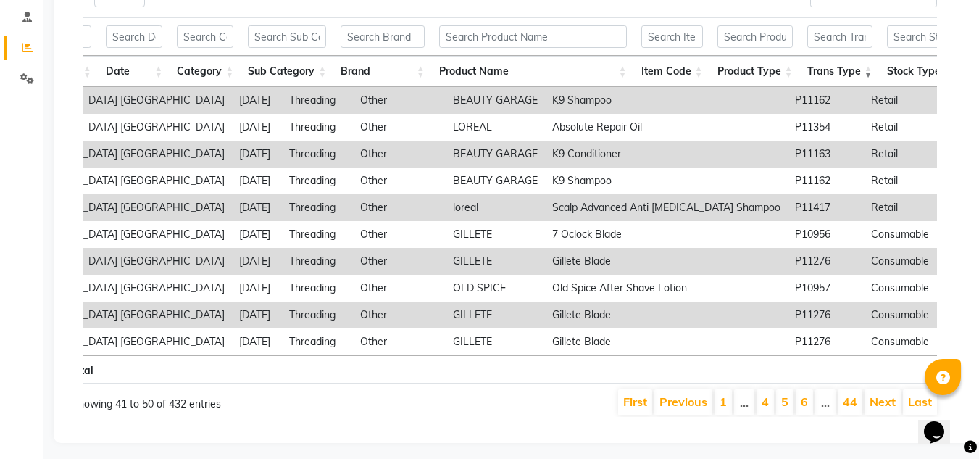
scroll to position [301, 0]
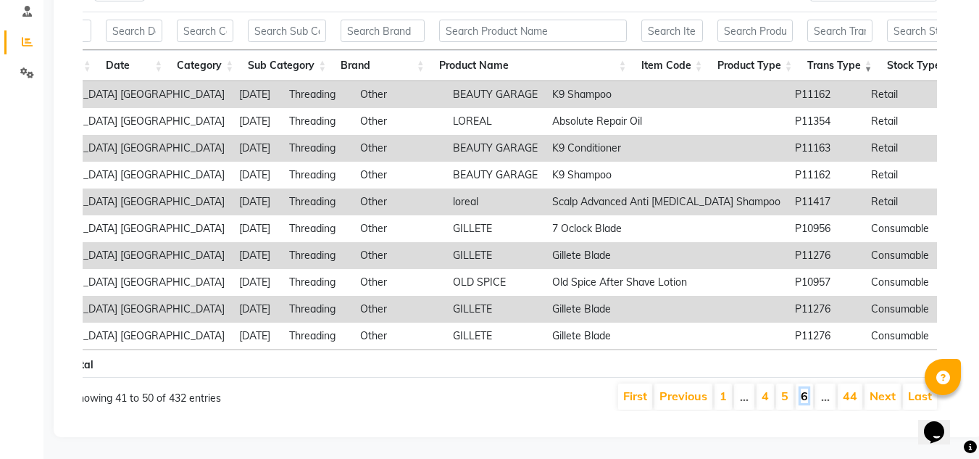
click at [807, 388] on link "6" at bounding box center [803, 395] width 7 height 14
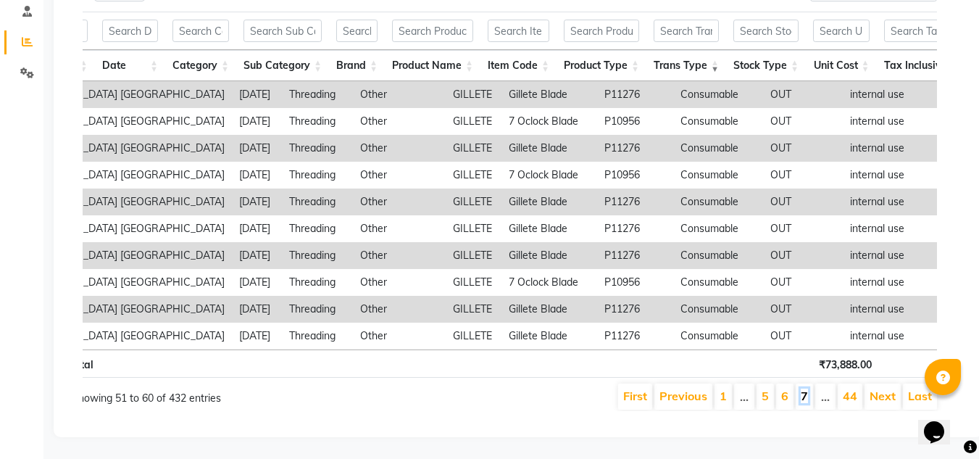
click at [803, 388] on link "7" at bounding box center [803, 395] width 7 height 14
click at [808, 388] on link "8" at bounding box center [803, 395] width 7 height 14
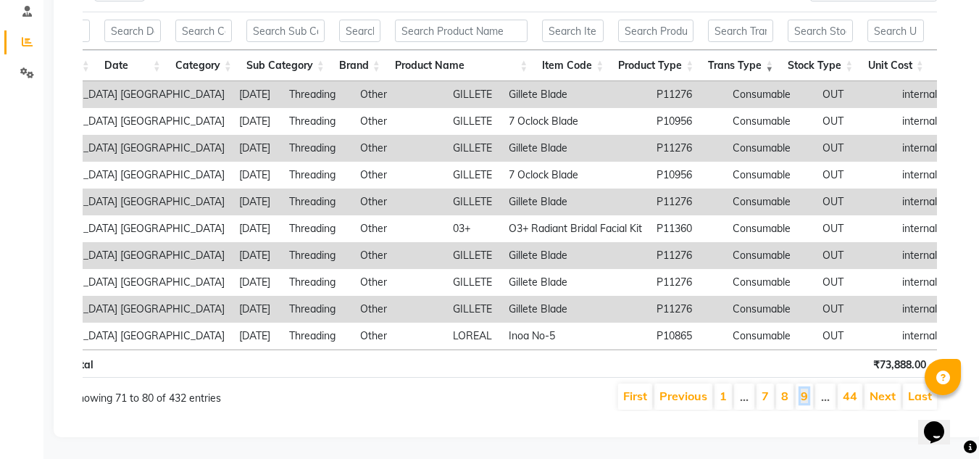
click at [808, 388] on link "9" at bounding box center [803, 395] width 7 height 14
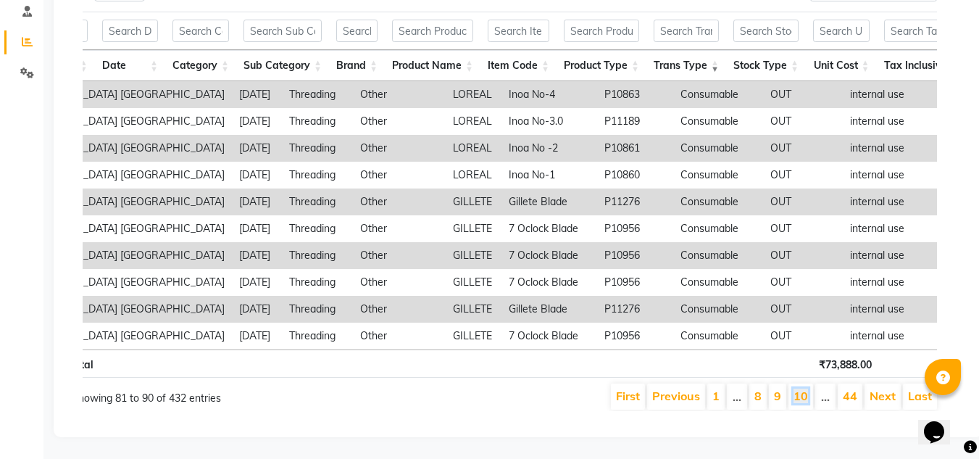
click at [808, 388] on link "10" at bounding box center [800, 395] width 14 height 14
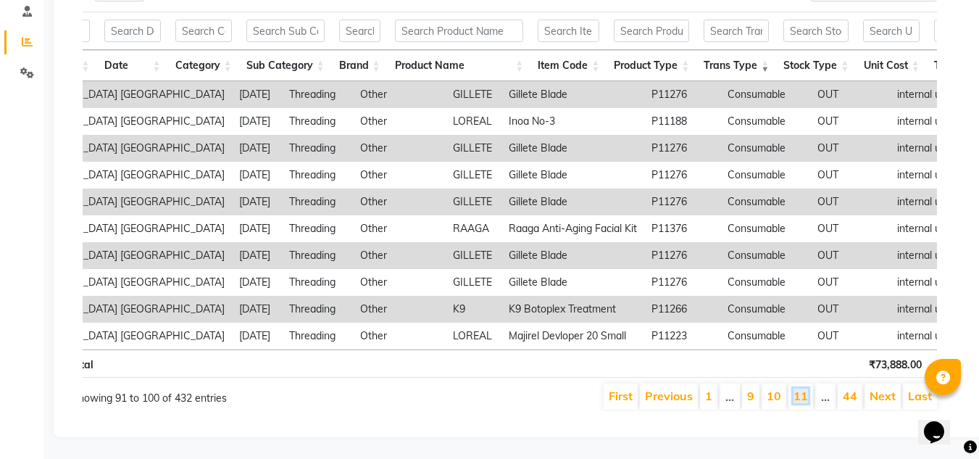
click at [808, 388] on link "11" at bounding box center [800, 395] width 14 height 14
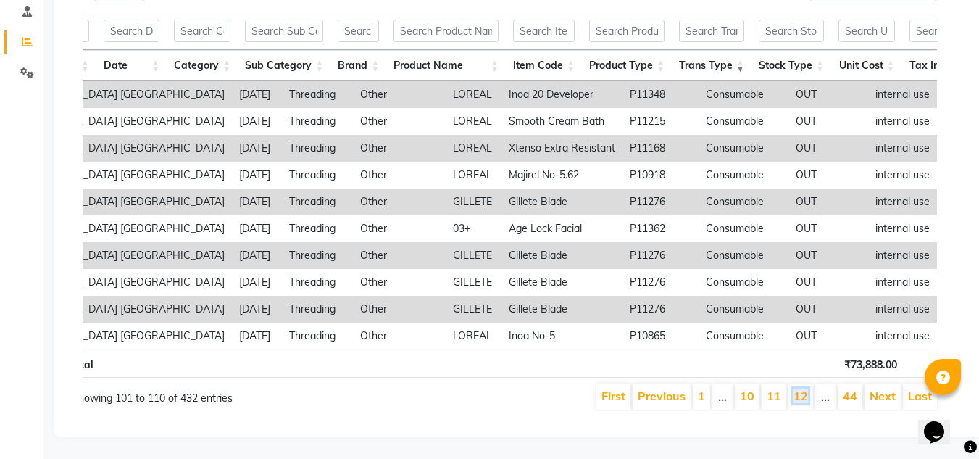
click at [808, 388] on link "12" at bounding box center [800, 395] width 14 height 14
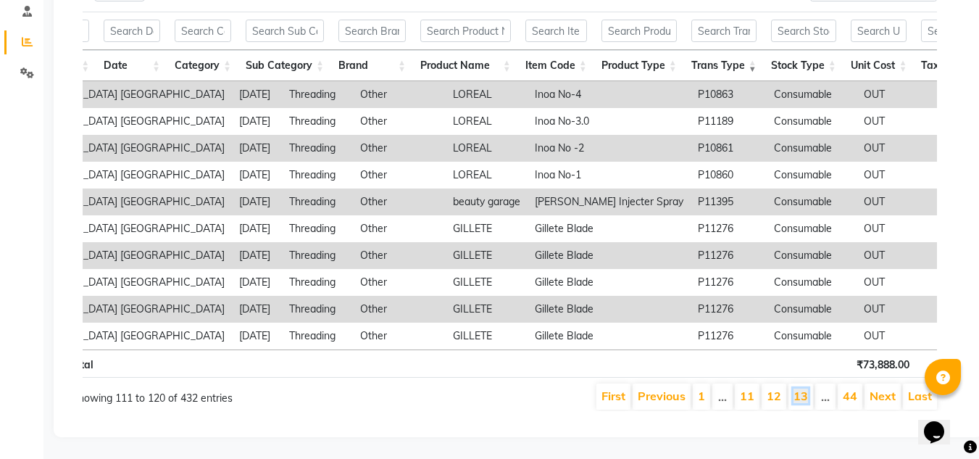
click at [808, 388] on link "13" at bounding box center [800, 395] width 14 height 14
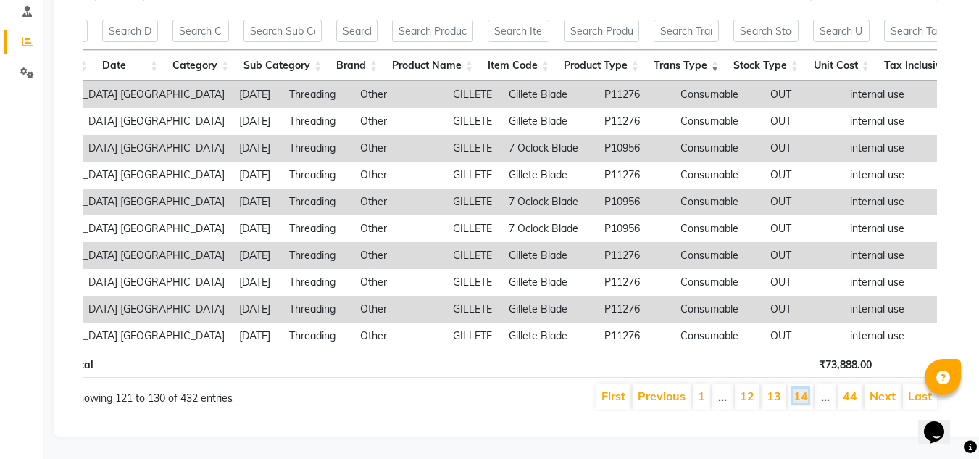
click at [808, 388] on link "14" at bounding box center [800, 395] width 14 height 14
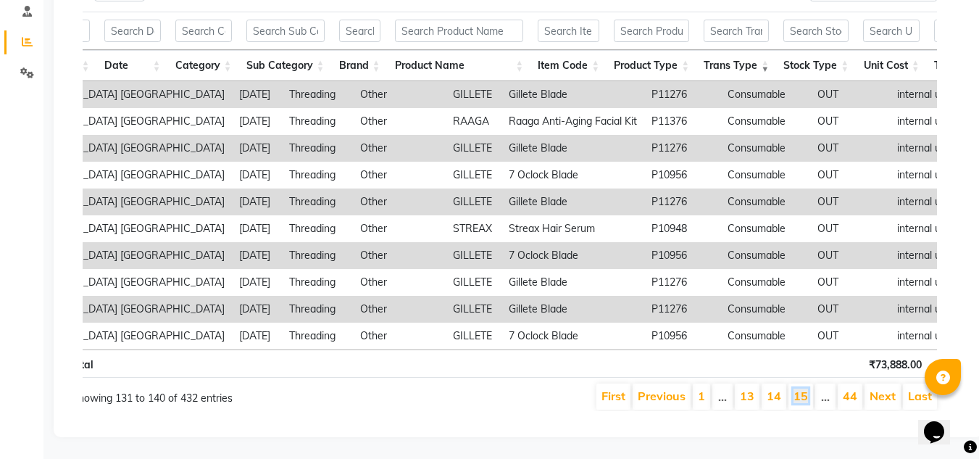
click at [808, 388] on link "15" at bounding box center [800, 395] width 14 height 14
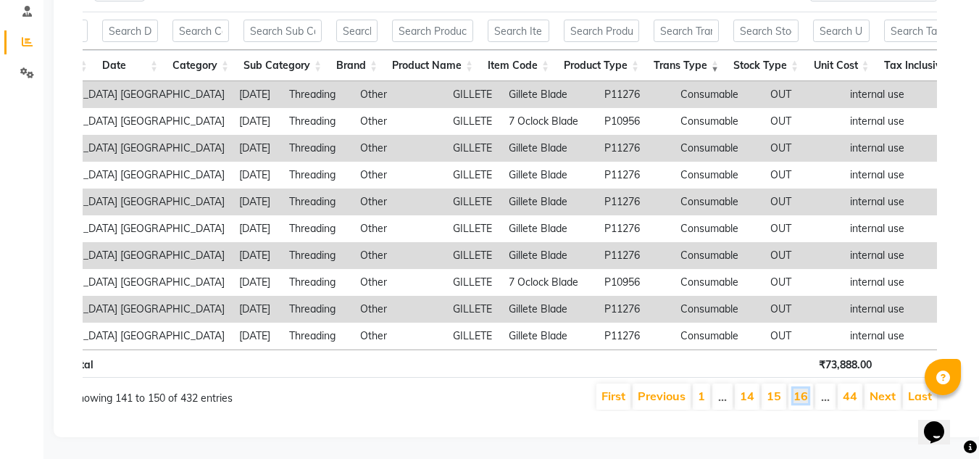
click at [808, 388] on link "16" at bounding box center [800, 395] width 14 height 14
click at [808, 388] on link "17" at bounding box center [800, 395] width 14 height 14
click at [808, 388] on link "18" at bounding box center [800, 395] width 14 height 14
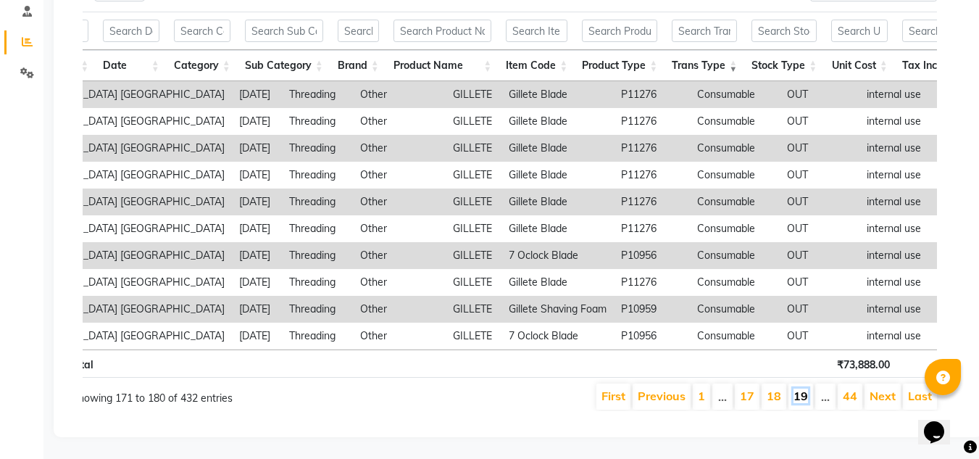
click at [806, 388] on link "19" at bounding box center [800, 395] width 14 height 14
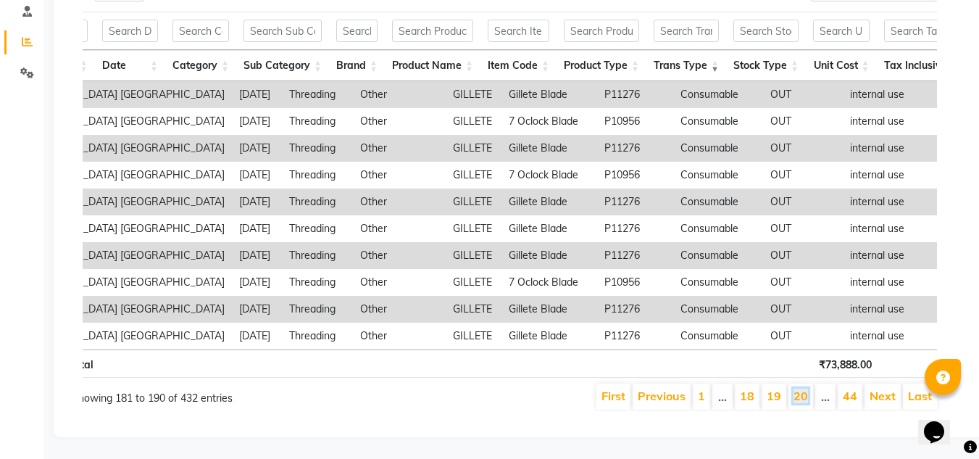
click at [806, 388] on link "20" at bounding box center [800, 395] width 14 height 14
click at [806, 388] on link "21" at bounding box center [800, 395] width 14 height 14
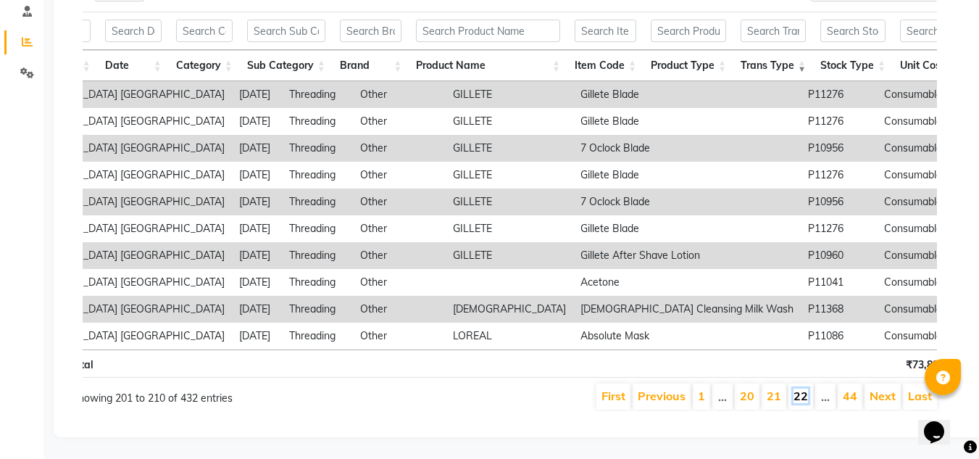
click at [795, 388] on link "22" at bounding box center [800, 395] width 14 height 14
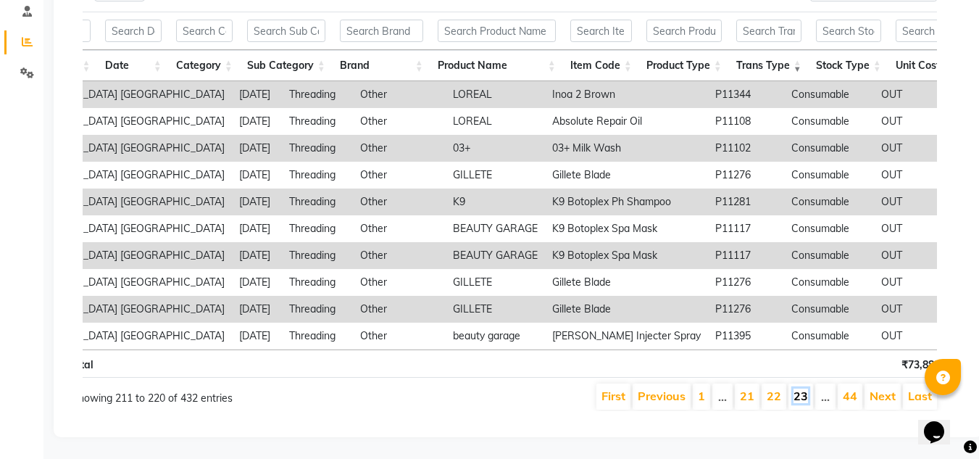
click at [806, 388] on link "23" at bounding box center [800, 395] width 14 height 14
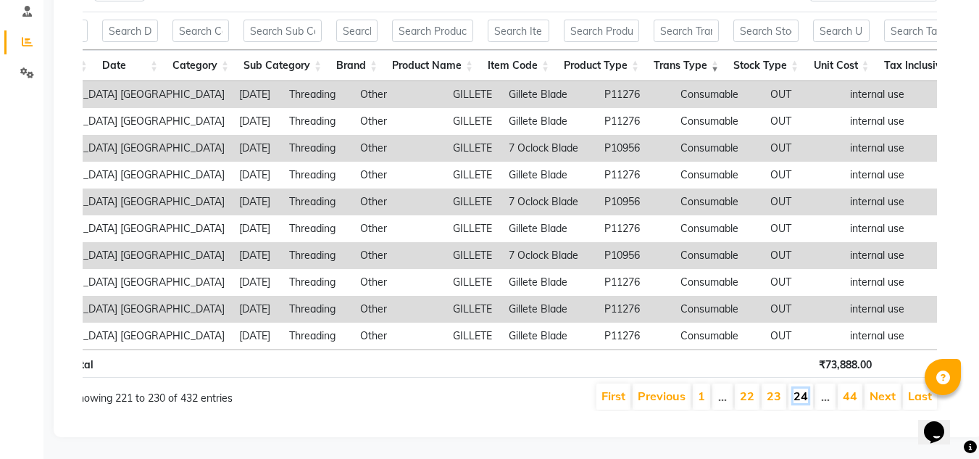
click at [807, 388] on link "24" at bounding box center [800, 395] width 14 height 14
click at [807, 388] on link "25" at bounding box center [800, 395] width 14 height 14
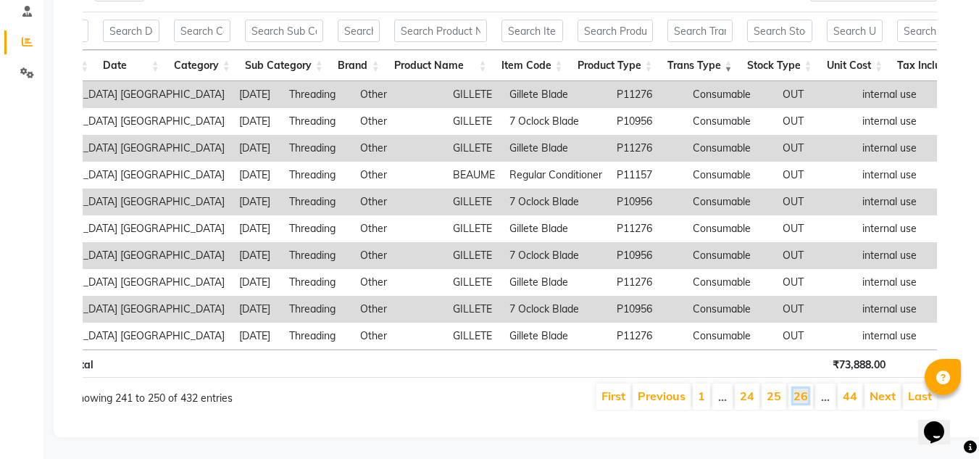
click at [807, 388] on link "26" at bounding box center [800, 395] width 14 height 14
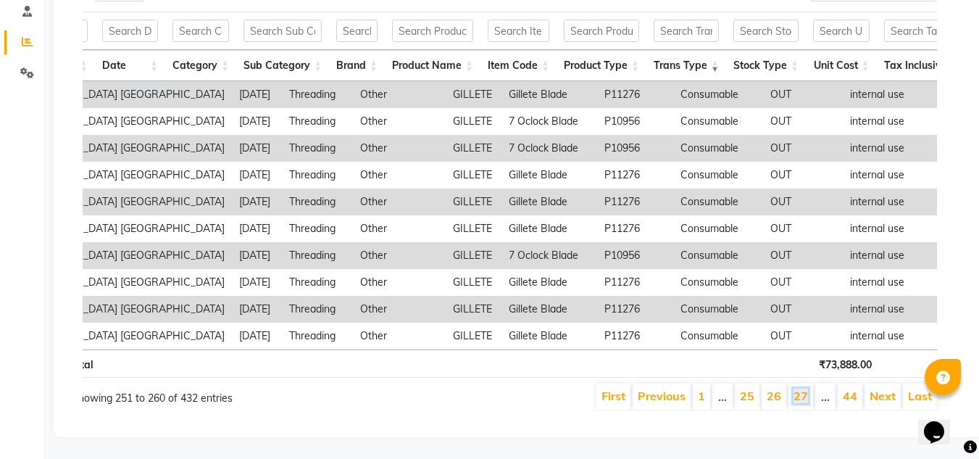
click at [807, 388] on link "27" at bounding box center [800, 395] width 14 height 14
click at [807, 388] on link "28" at bounding box center [800, 395] width 14 height 14
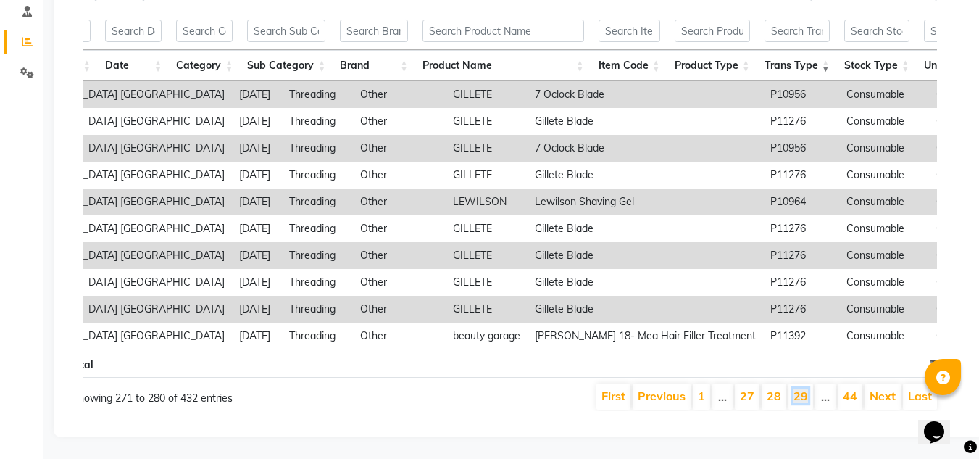
click at [807, 388] on link "29" at bounding box center [800, 395] width 14 height 14
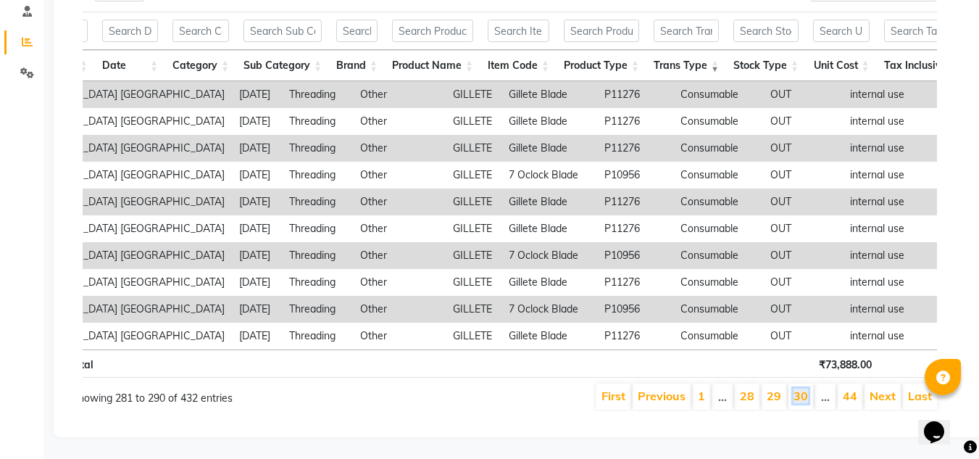
click at [807, 388] on link "30" at bounding box center [800, 395] width 14 height 14
click at [807, 388] on link "31" at bounding box center [800, 395] width 14 height 14
click at [807, 388] on link "32" at bounding box center [800, 395] width 14 height 14
click at [807, 388] on link "33" at bounding box center [800, 395] width 14 height 14
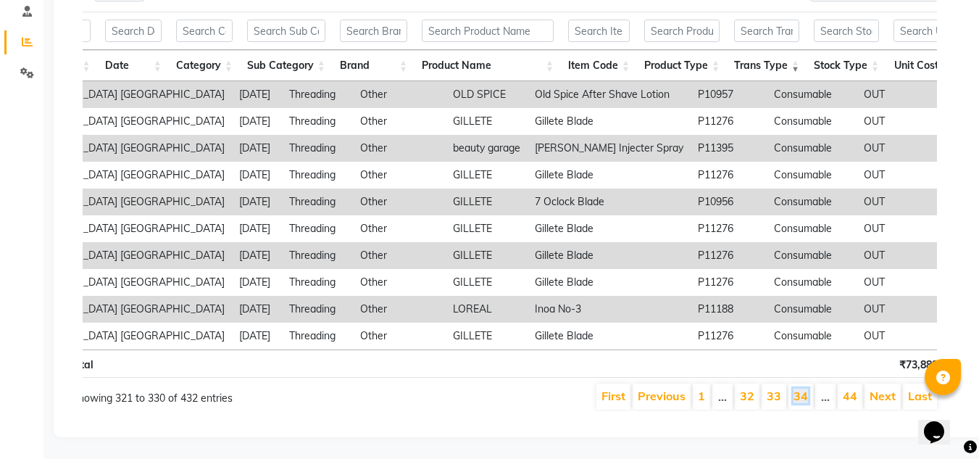
click at [807, 388] on link "34" at bounding box center [800, 395] width 14 height 14
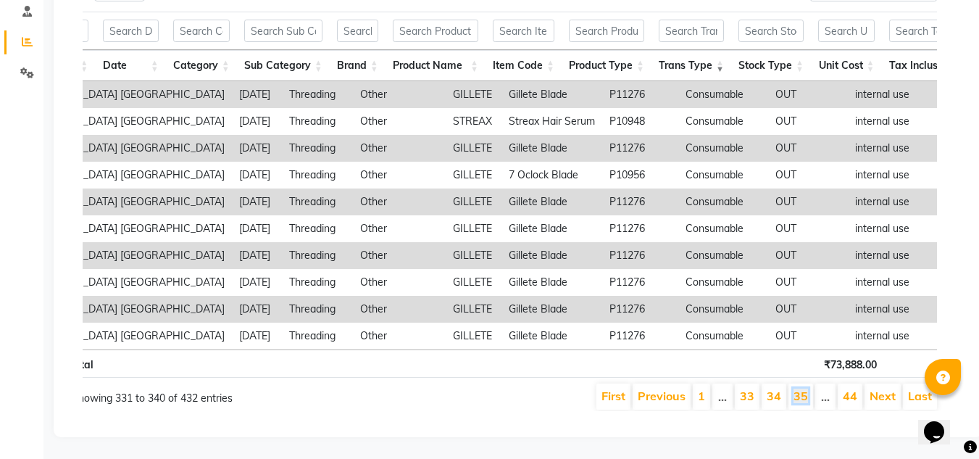
click at [807, 388] on link "35" at bounding box center [800, 395] width 14 height 14
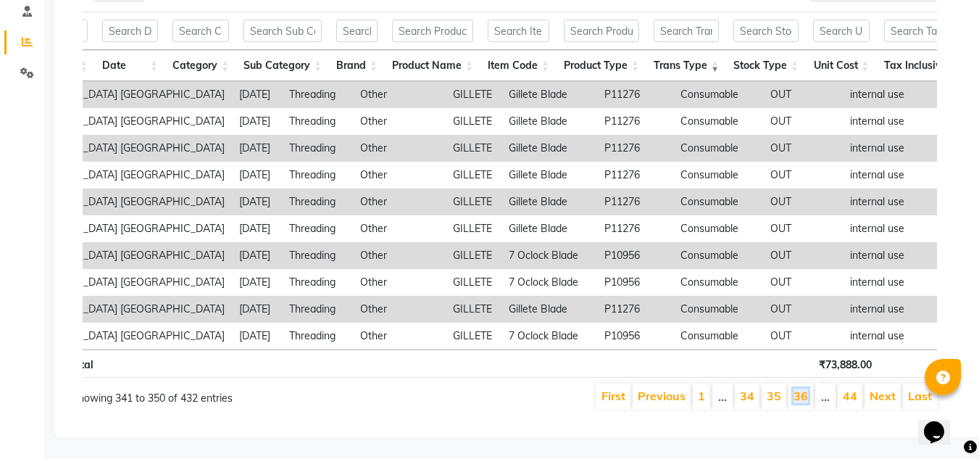
click at [807, 388] on link "36" at bounding box center [800, 395] width 14 height 14
click at [808, 388] on link "37" at bounding box center [800, 395] width 14 height 14
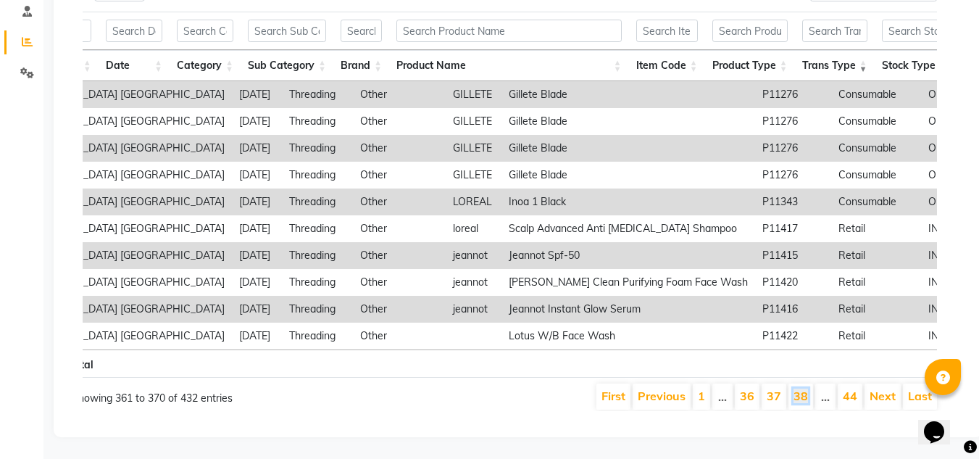
click at [808, 388] on link "38" at bounding box center [800, 395] width 14 height 14
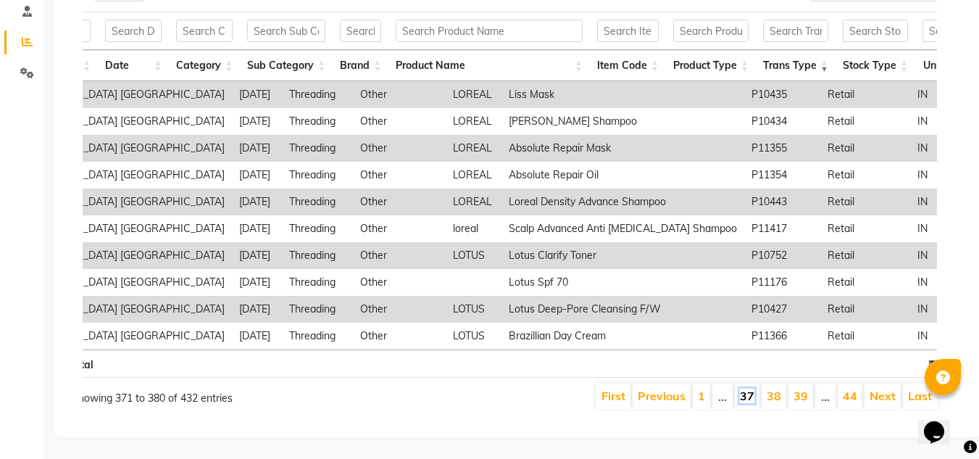
click at [749, 388] on link "37" at bounding box center [747, 395] width 14 height 14
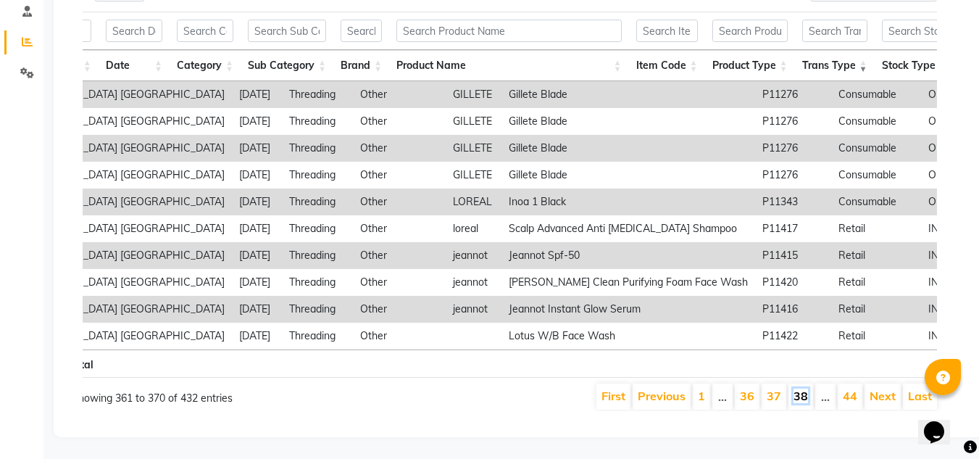
click at [803, 388] on link "38" at bounding box center [800, 395] width 14 height 14
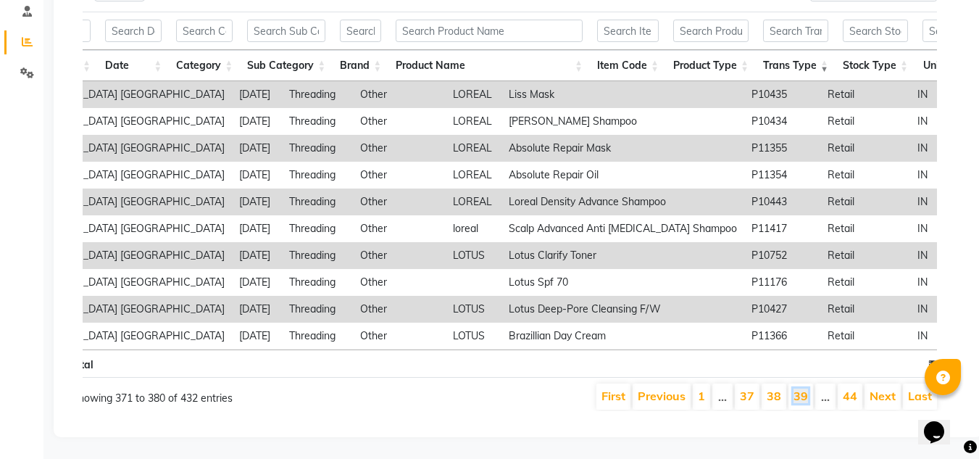
click at [803, 388] on link "39" at bounding box center [800, 395] width 14 height 14
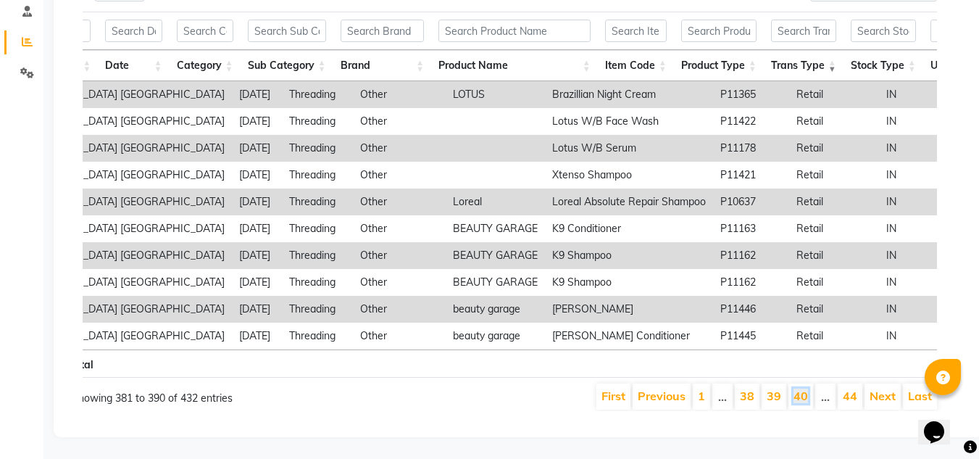
click at [803, 388] on link "40" at bounding box center [800, 395] width 14 height 14
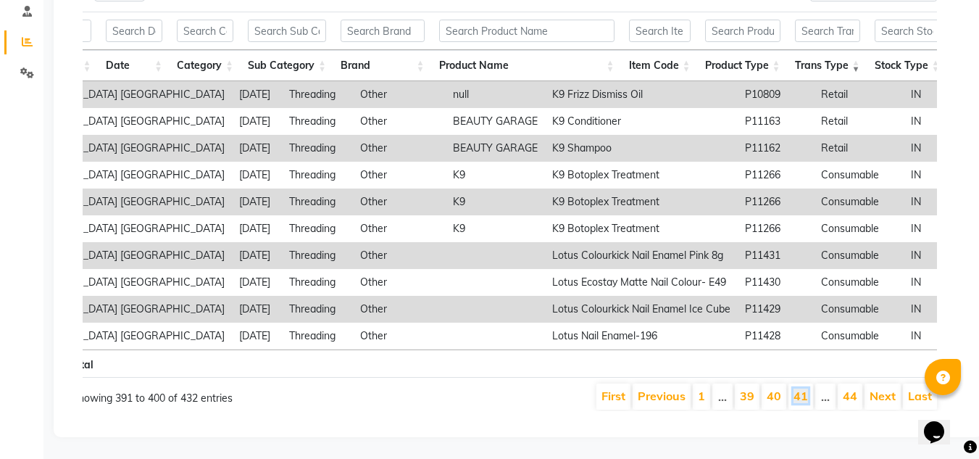
click at [803, 388] on link "41" at bounding box center [800, 395] width 14 height 14
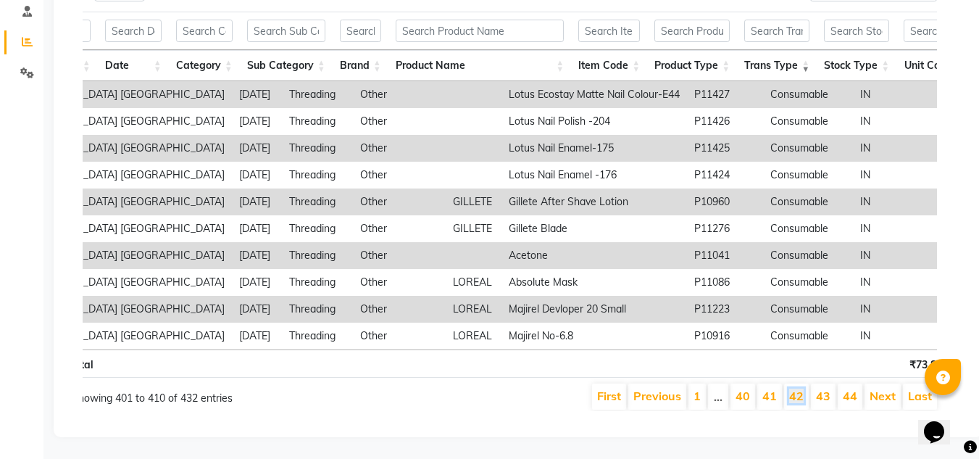
click at [803, 388] on link "42" at bounding box center [796, 395] width 14 height 14
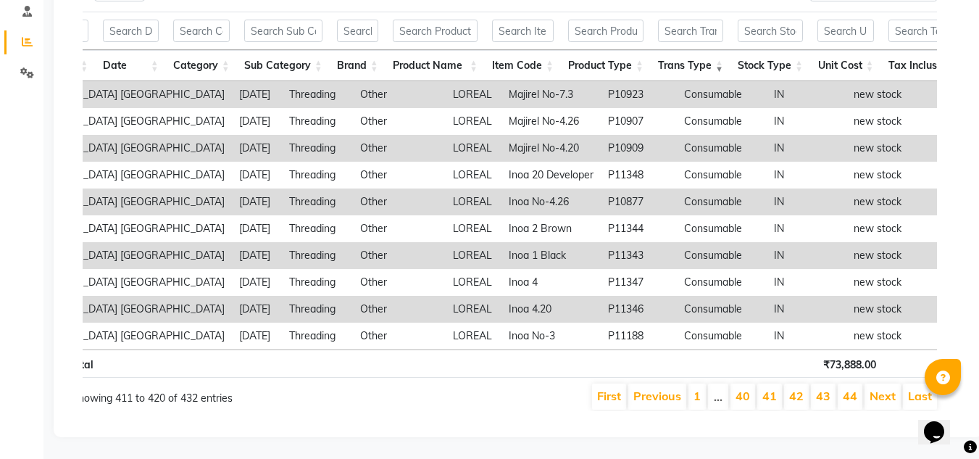
click at [803, 388] on link "42" at bounding box center [796, 395] width 14 height 14
click at [824, 388] on link "43" at bounding box center [823, 395] width 14 height 14
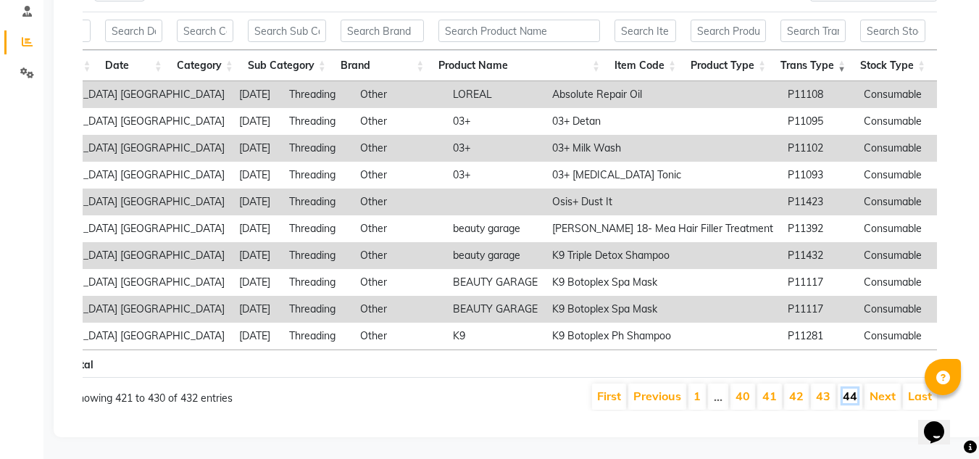
click at [849, 388] on link "44" at bounding box center [849, 395] width 14 height 14
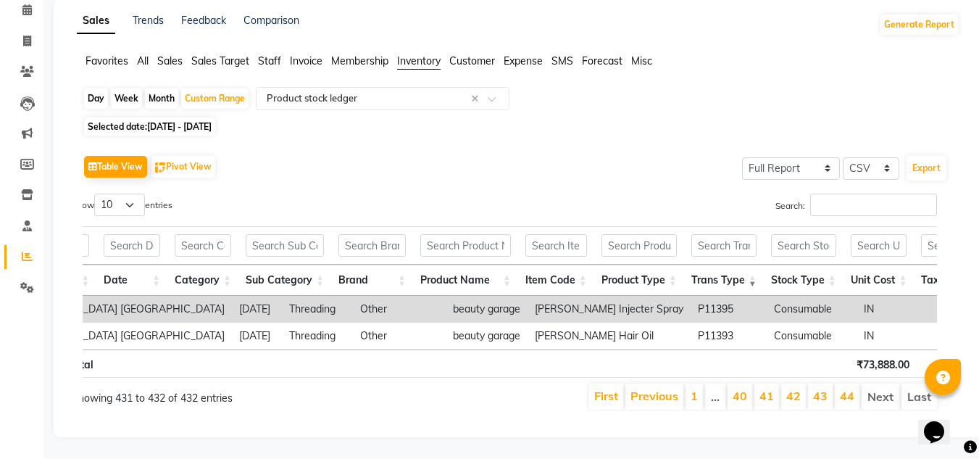
scroll to position [86, 0]
click at [879, 387] on li "Next" at bounding box center [880, 396] width 38 height 26
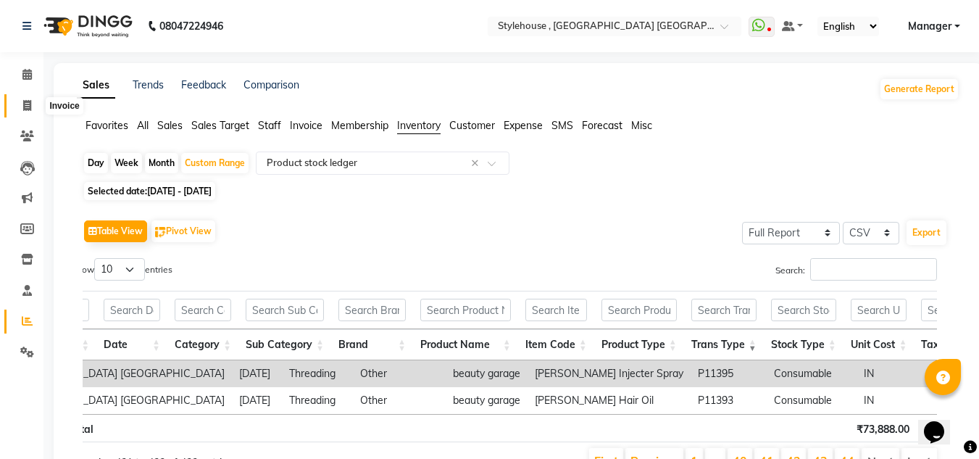
click at [26, 102] on icon at bounding box center [27, 105] width 8 height 11
select select "service"
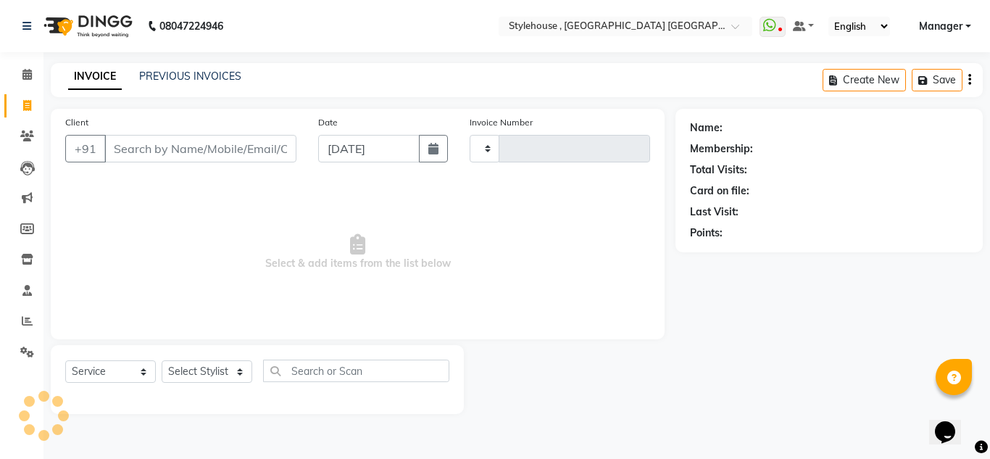
type input "1908"
select select "7793"
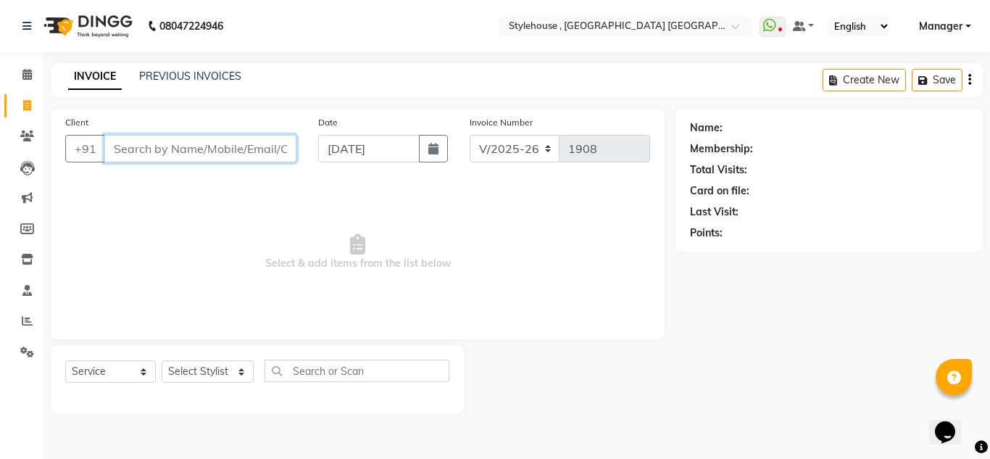
click at [217, 151] on input "Client" at bounding box center [200, 149] width 192 height 28
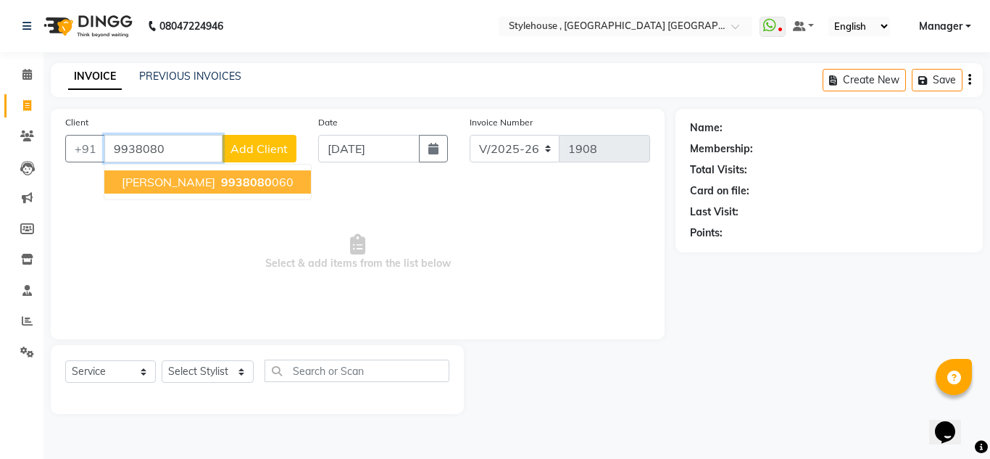
click at [290, 189] on button "[PERSON_NAME] 9938080 060" at bounding box center [207, 181] width 206 height 23
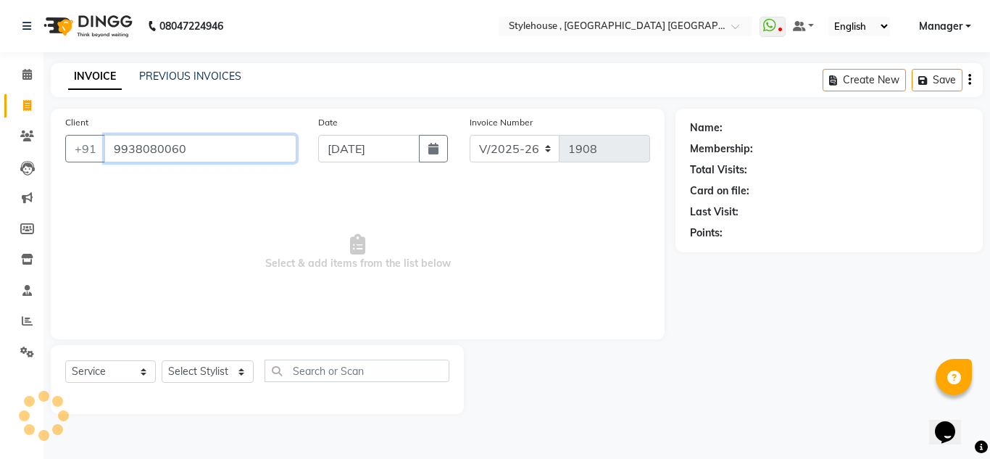
type input "9938080060"
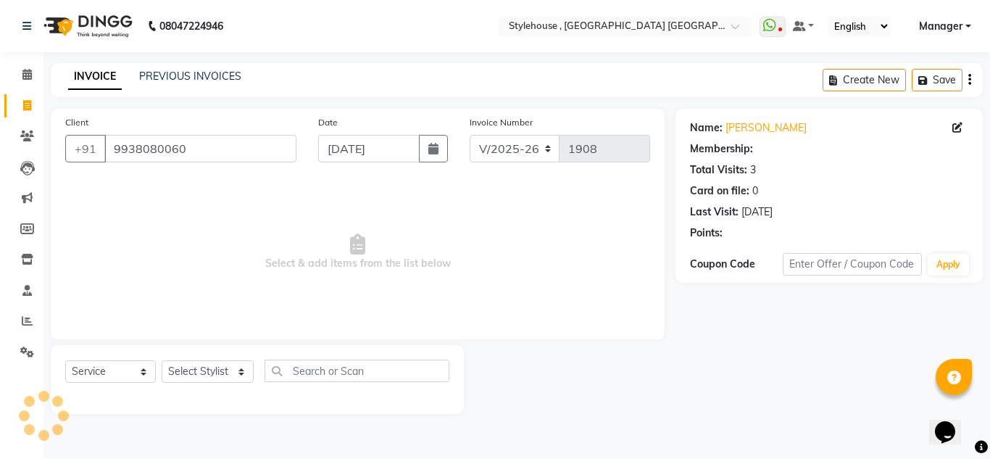
select select "1: Object"
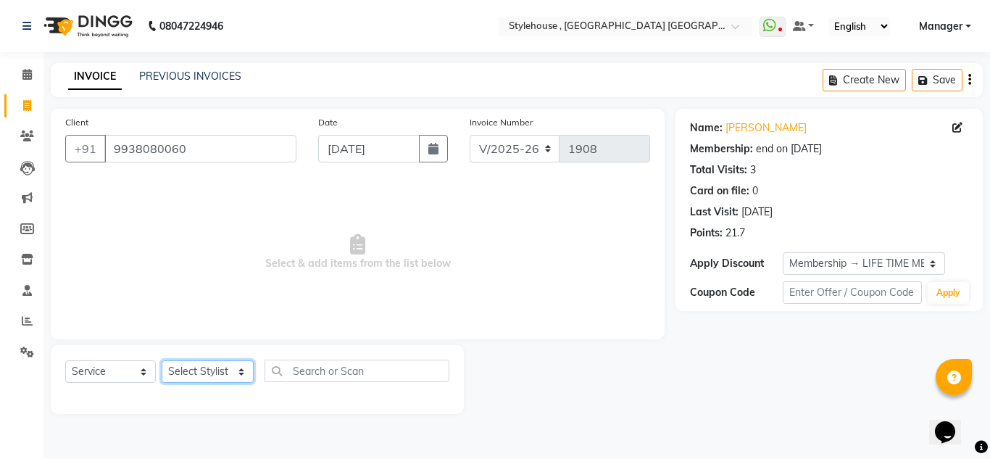
click at [238, 373] on select "Select Stylist [PERSON_NAME] [PERSON_NAME] [PERSON_NAME] [PERSON_NAME] MAMMA Ma…" at bounding box center [208, 371] width 92 height 22
select select "69899"
click at [162, 360] on select "Select Stylist [PERSON_NAME] [PERSON_NAME] [PERSON_NAME] [PERSON_NAME] MAMMA Ma…" at bounding box center [208, 371] width 92 height 22
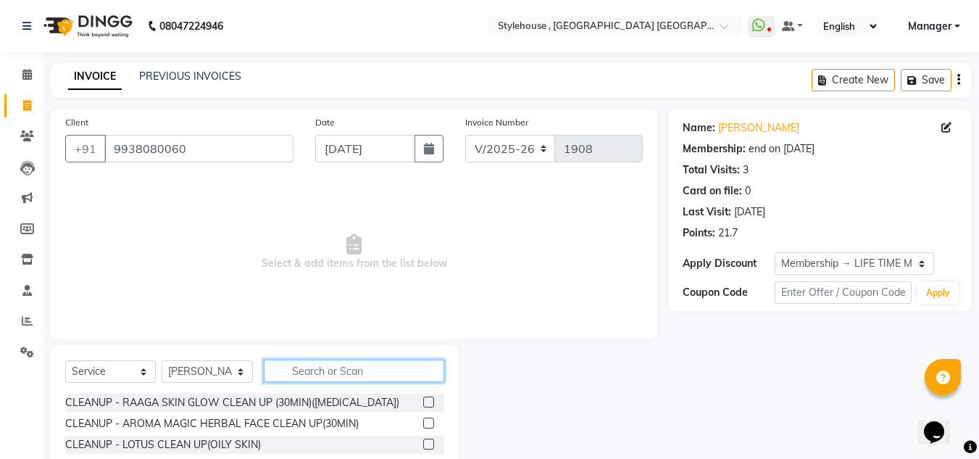
click at [309, 374] on input "text" at bounding box center [354, 370] width 180 height 22
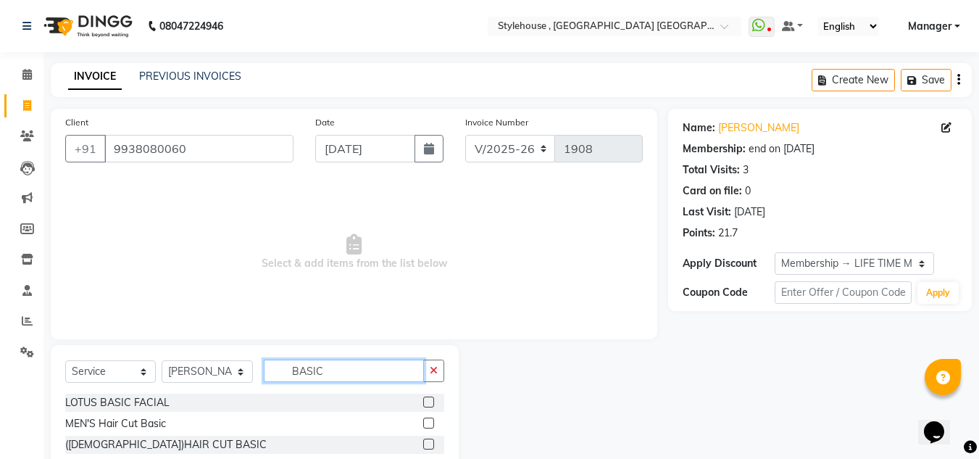
type input "BASIC"
click at [426, 419] on label at bounding box center [428, 422] width 11 height 11
click at [426, 419] on input "checkbox" at bounding box center [427, 423] width 9 height 9
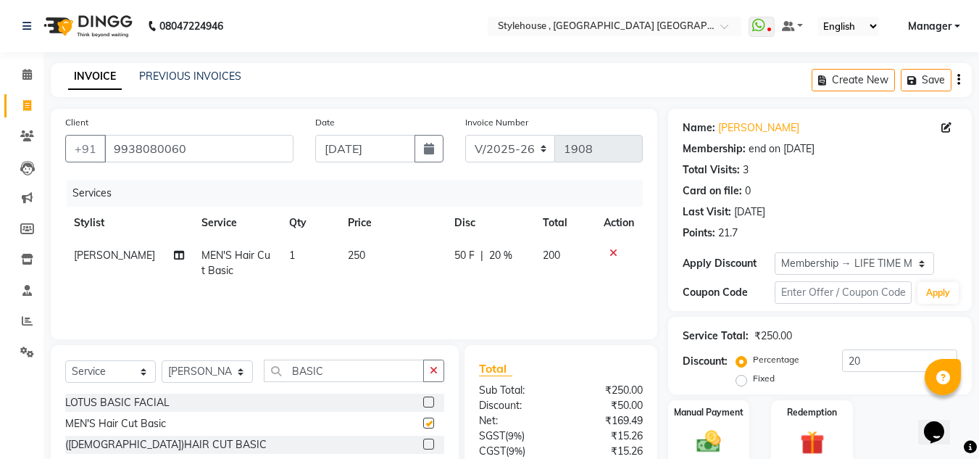
checkbox input "false"
click at [235, 372] on select "Select Stylist [PERSON_NAME] [PERSON_NAME] [PERSON_NAME] [PERSON_NAME] MAMMA Ma…" at bounding box center [207, 371] width 91 height 22
select select "88660"
click at [162, 360] on select "Select Stylist [PERSON_NAME] [PERSON_NAME] [PERSON_NAME] [PERSON_NAME] MAMMA Ma…" at bounding box center [207, 371] width 91 height 22
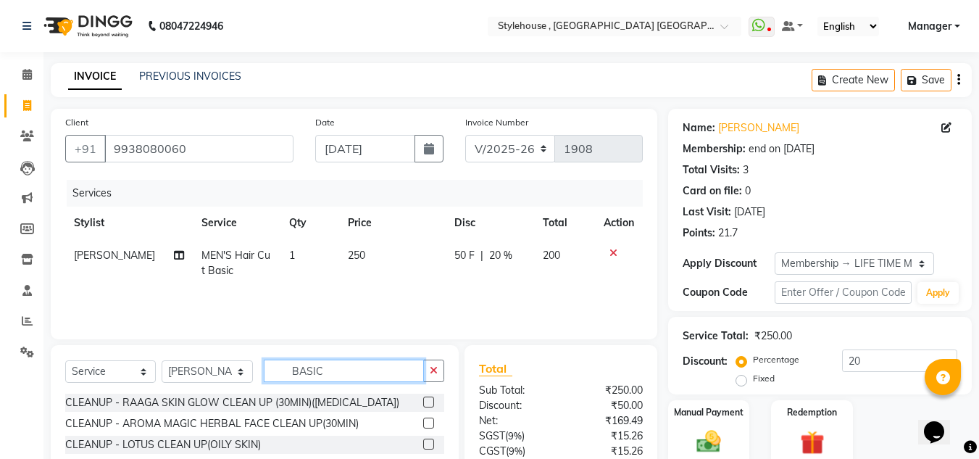
click at [364, 369] on input "BASIC" at bounding box center [344, 370] width 160 height 22
type input "BASI"
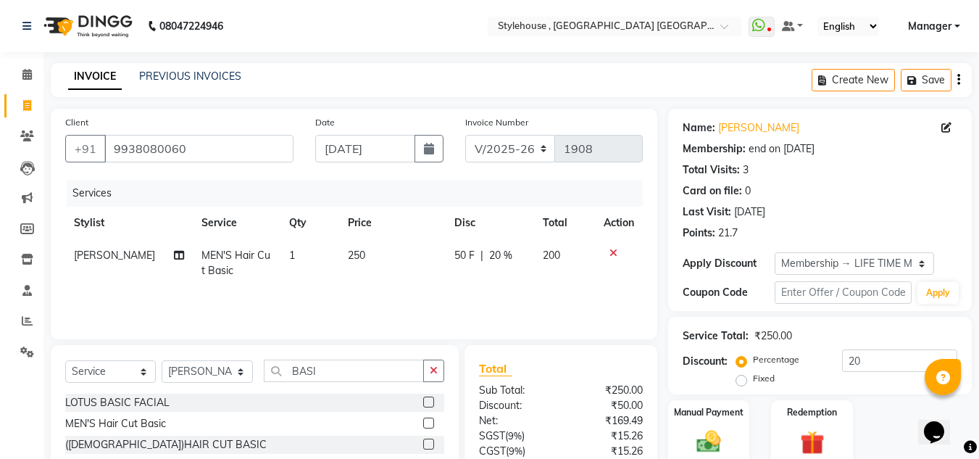
click at [432, 422] on label at bounding box center [428, 422] width 11 height 11
click at [432, 422] on input "checkbox" at bounding box center [427, 423] width 9 height 9
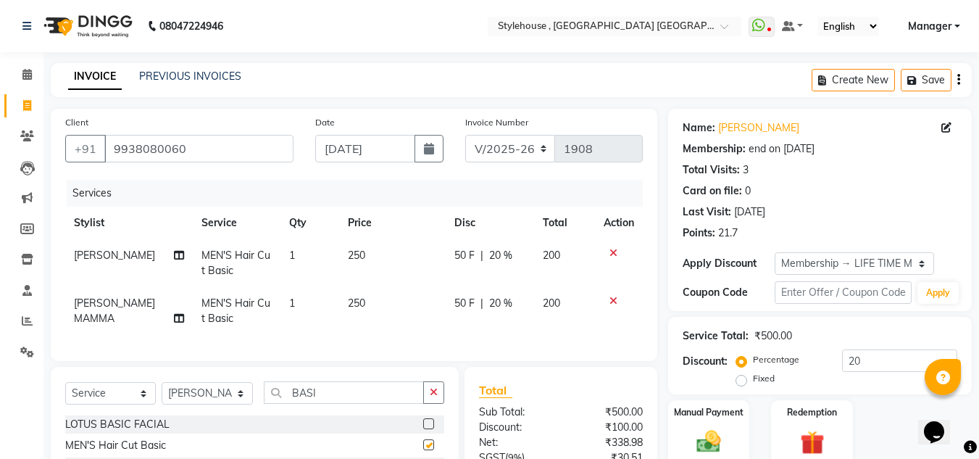
checkbox input "false"
click at [240, 404] on select "Select Stylist [PERSON_NAME] [PERSON_NAME] [PERSON_NAME] [PERSON_NAME] MAMMA Ma…" at bounding box center [207, 393] width 91 height 22
click at [329, 403] on input "BASI" at bounding box center [344, 392] width 160 height 22
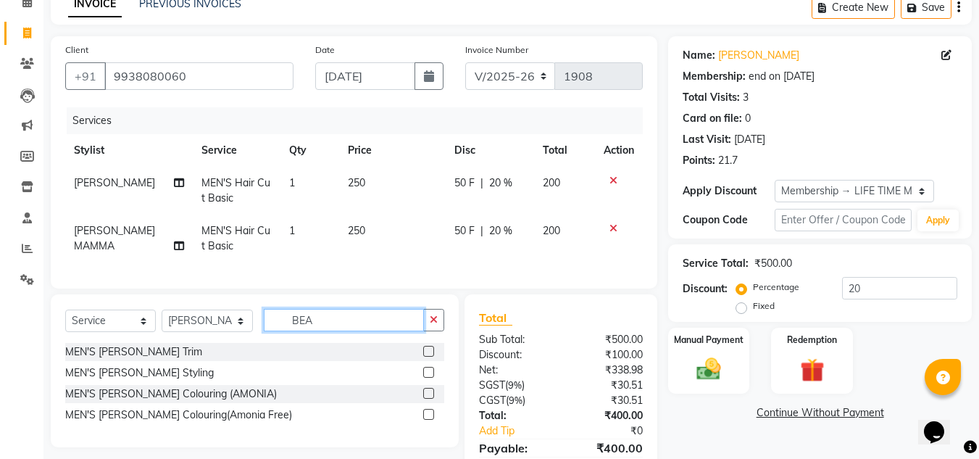
type input "BEA"
click at [429, 377] on label at bounding box center [428, 372] width 11 height 11
click at [429, 377] on input "checkbox" at bounding box center [427, 372] width 9 height 9
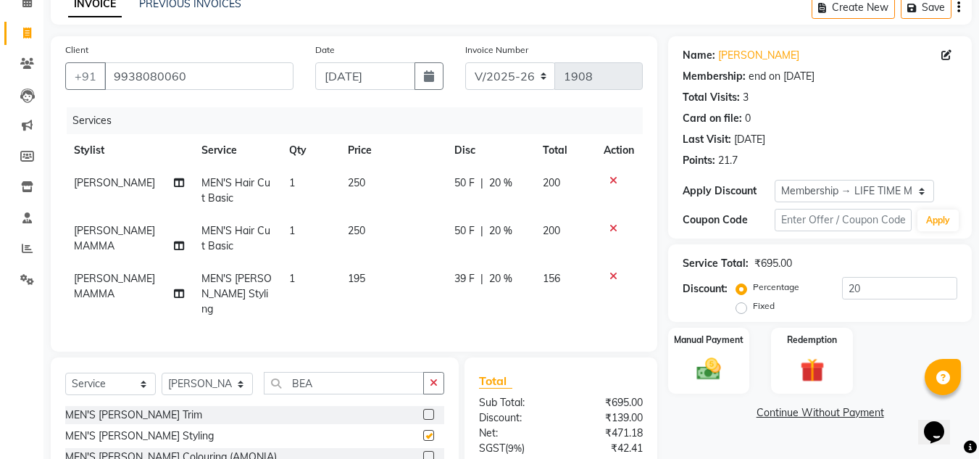
checkbox input "false"
click at [241, 379] on select "Select Stylist [PERSON_NAME] [PERSON_NAME] [PERSON_NAME] [PERSON_NAME] MAMMA Ma…" at bounding box center [207, 383] width 91 height 22
select select "69899"
click at [162, 372] on select "Select Stylist [PERSON_NAME] [PERSON_NAME] [PERSON_NAME] [PERSON_NAME] MAMMA Ma…" at bounding box center [207, 383] width 91 height 22
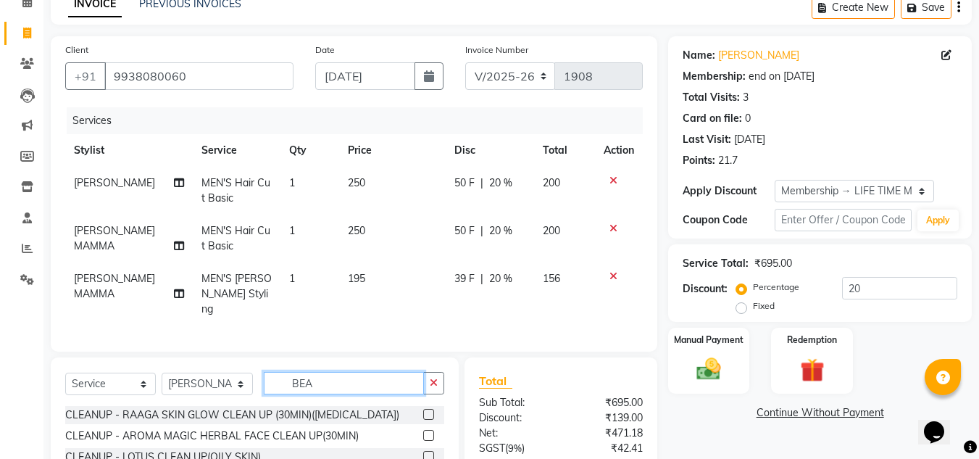
click at [351, 379] on input "BEA" at bounding box center [344, 383] width 160 height 22
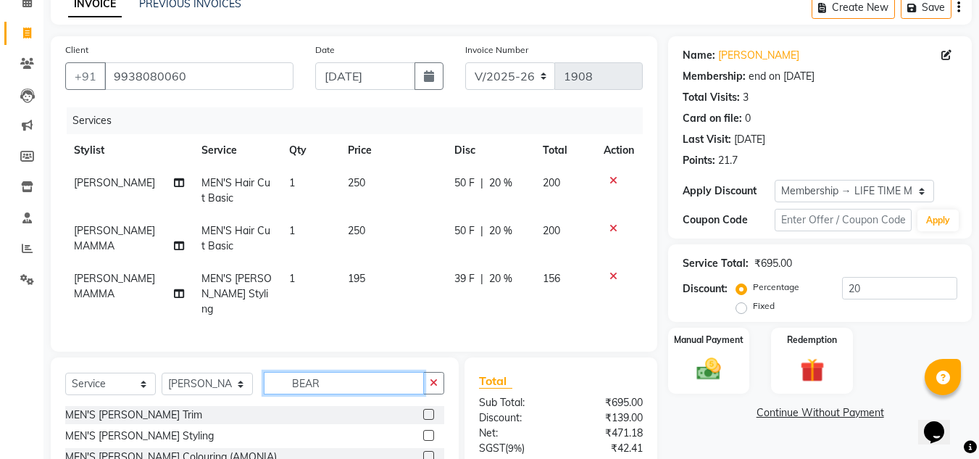
type input "BEAR"
click at [429, 430] on label at bounding box center [428, 435] width 11 height 11
click at [429, 431] on input "checkbox" at bounding box center [427, 435] width 9 height 9
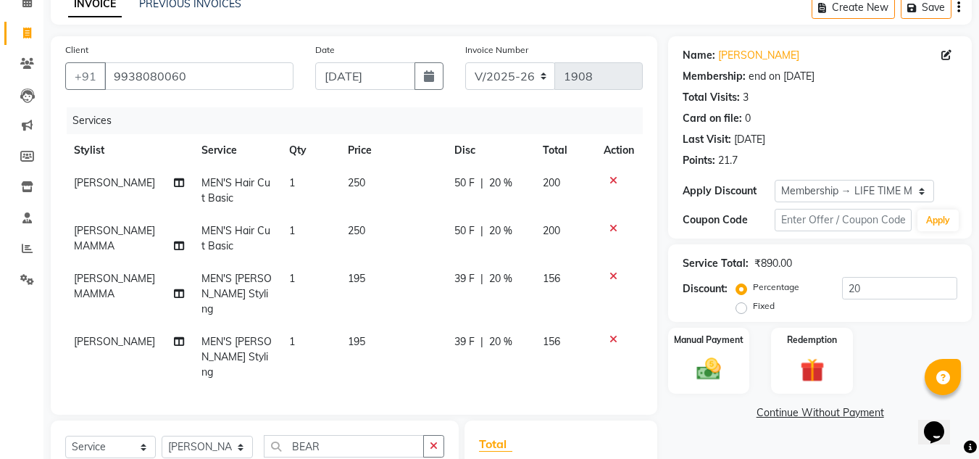
checkbox input "false"
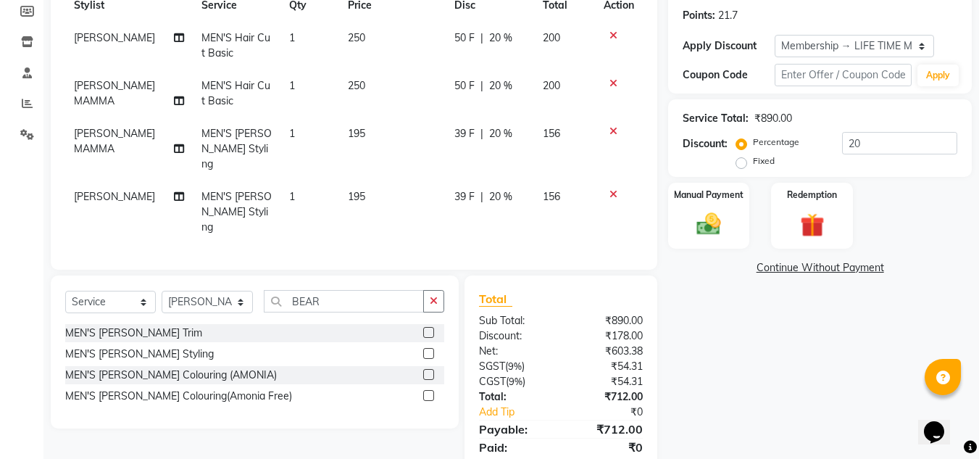
scroll to position [249, 0]
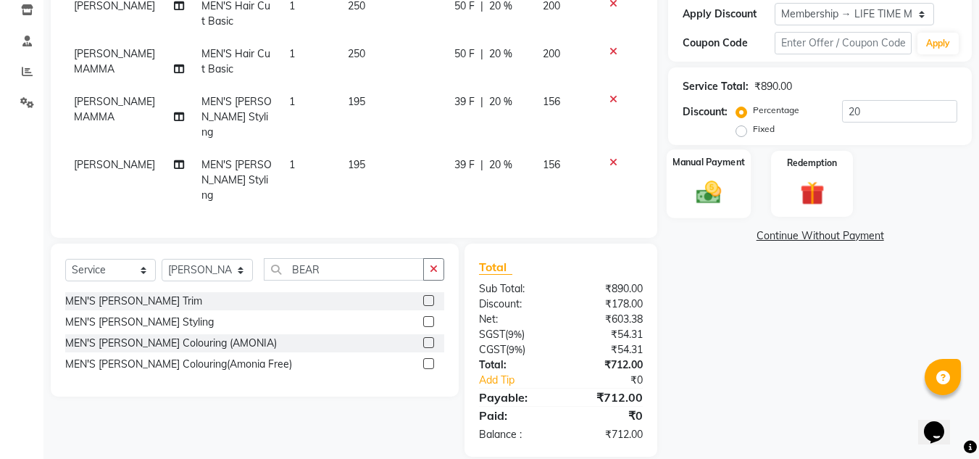
click at [718, 195] on img at bounding box center [708, 191] width 41 height 29
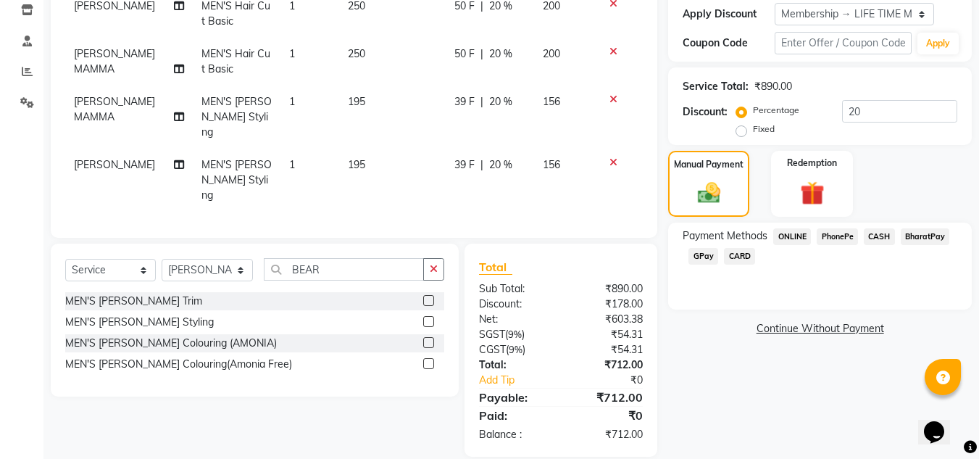
click at [744, 255] on span "CARD" at bounding box center [739, 256] width 31 height 17
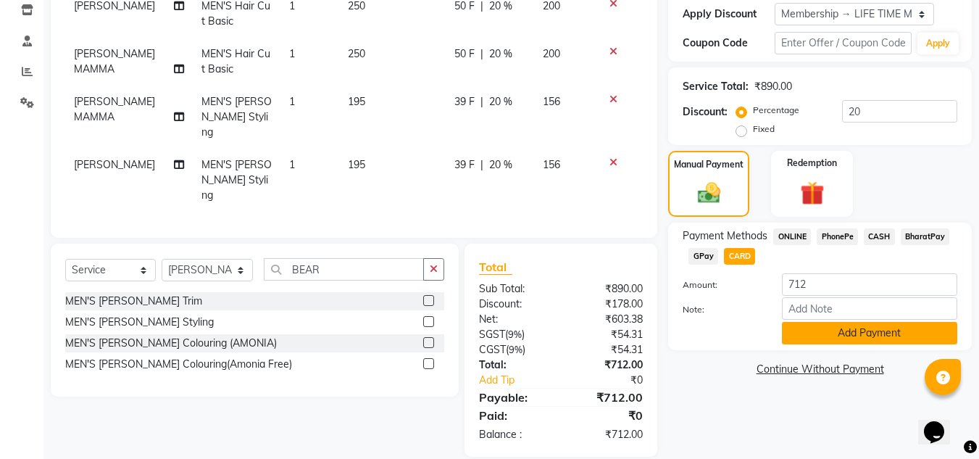
click at [854, 333] on button "Add Payment" at bounding box center [869, 333] width 175 height 22
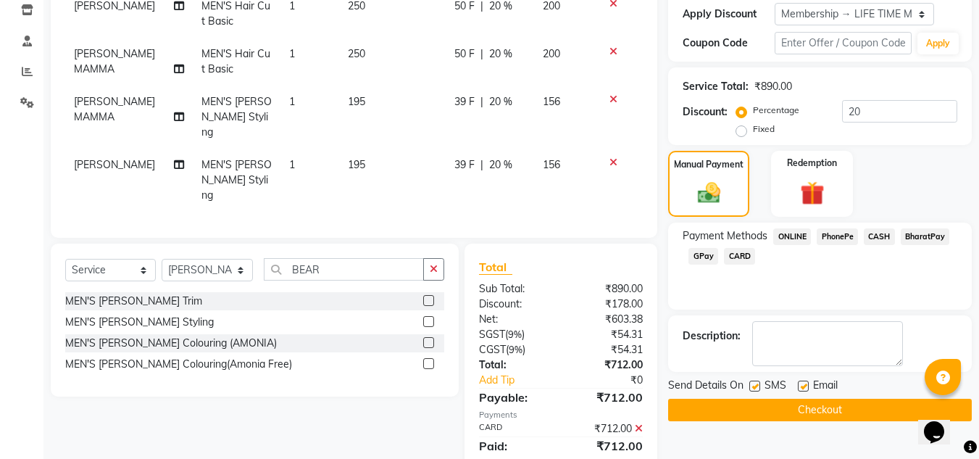
click at [820, 415] on button "Checkout" at bounding box center [820, 409] width 304 height 22
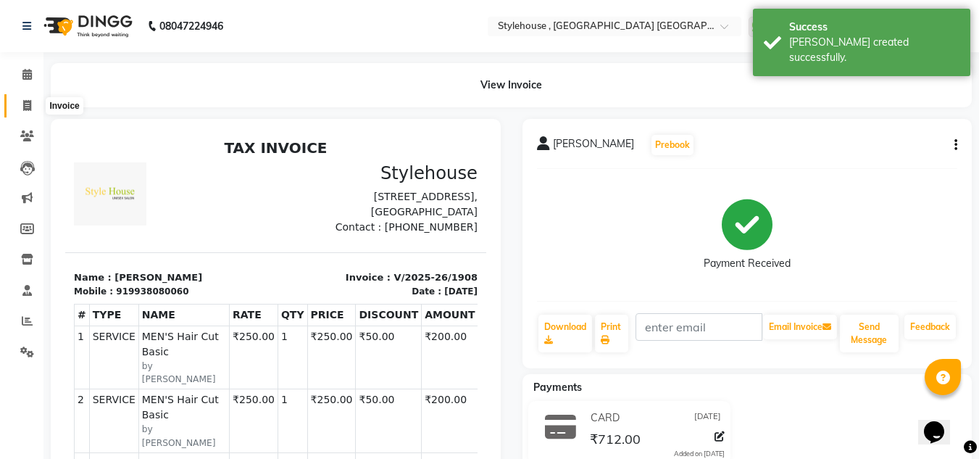
click at [30, 105] on icon at bounding box center [27, 105] width 8 height 11
select select "service"
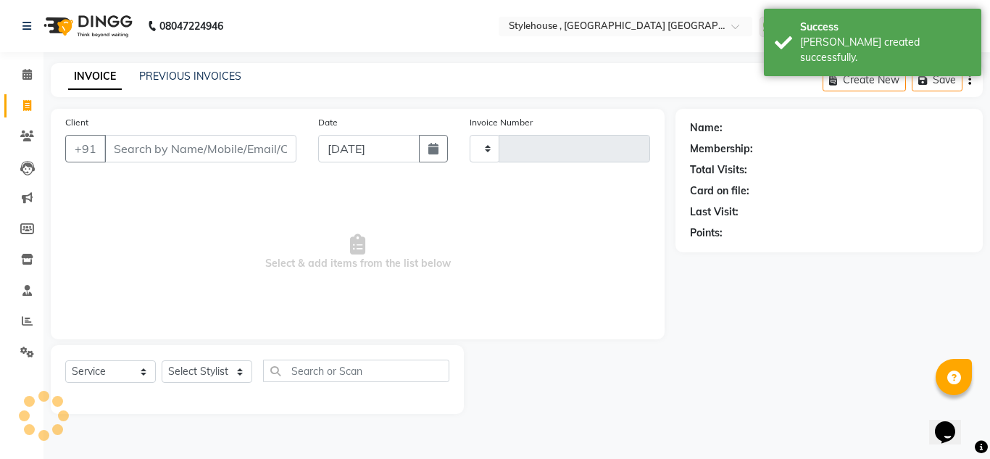
type input "1909"
select select "7793"
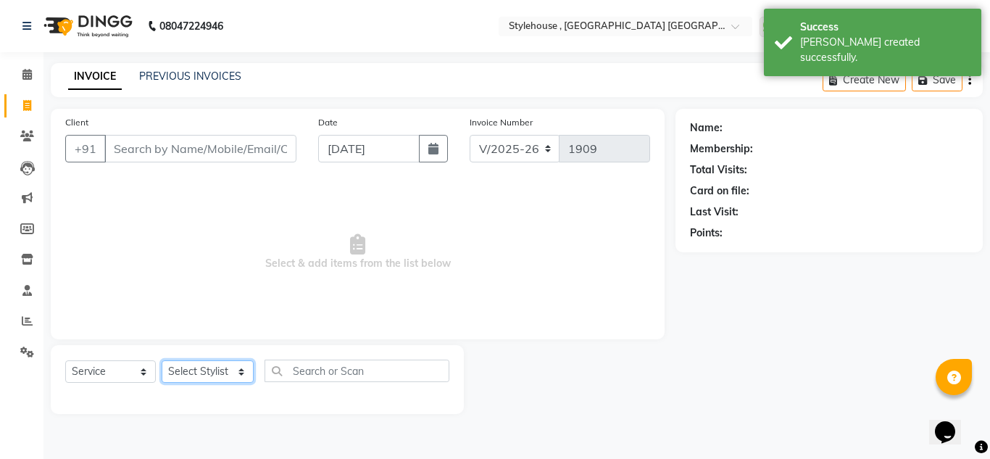
click at [239, 375] on select "Select Stylist [PERSON_NAME] [PERSON_NAME] [PERSON_NAME] [PERSON_NAME] MAMMA Ma…" at bounding box center [208, 371] width 92 height 22
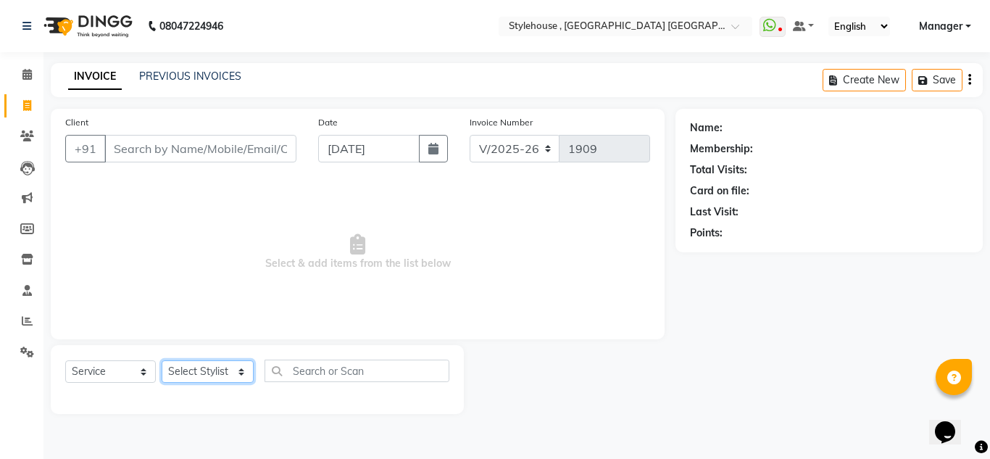
select select "69899"
click at [162, 360] on select "Select Stylist [PERSON_NAME] [PERSON_NAME] [PERSON_NAME] [PERSON_NAME] MAMMA Ma…" at bounding box center [208, 371] width 92 height 22
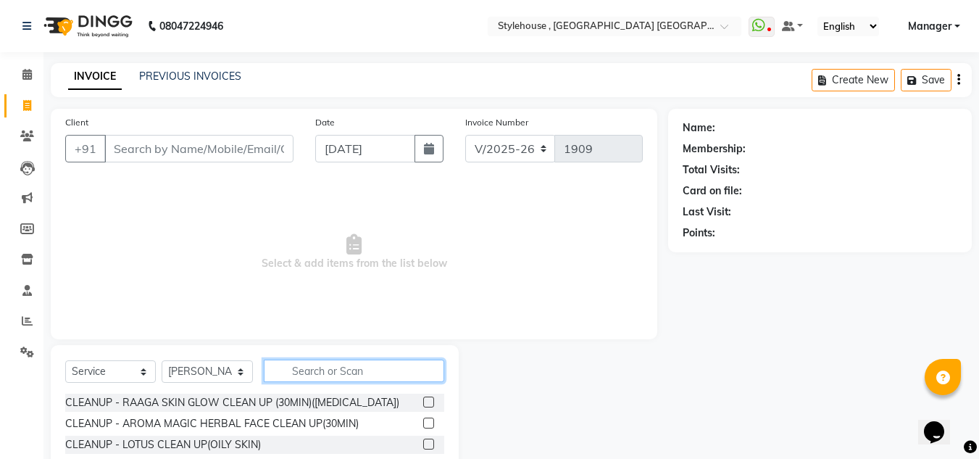
click at [369, 369] on input "text" at bounding box center [354, 370] width 180 height 22
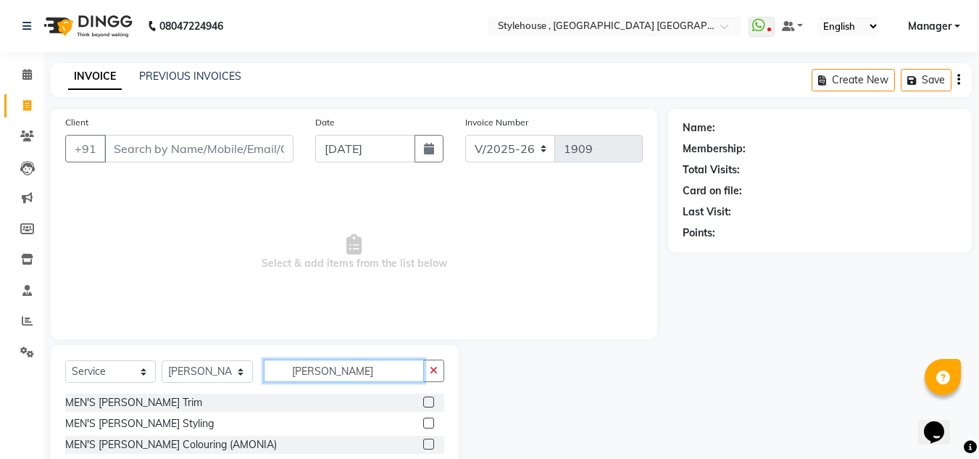
type input "[PERSON_NAME]"
click at [429, 401] on label at bounding box center [428, 401] width 11 height 11
click at [429, 401] on input "checkbox" at bounding box center [427, 402] width 9 height 9
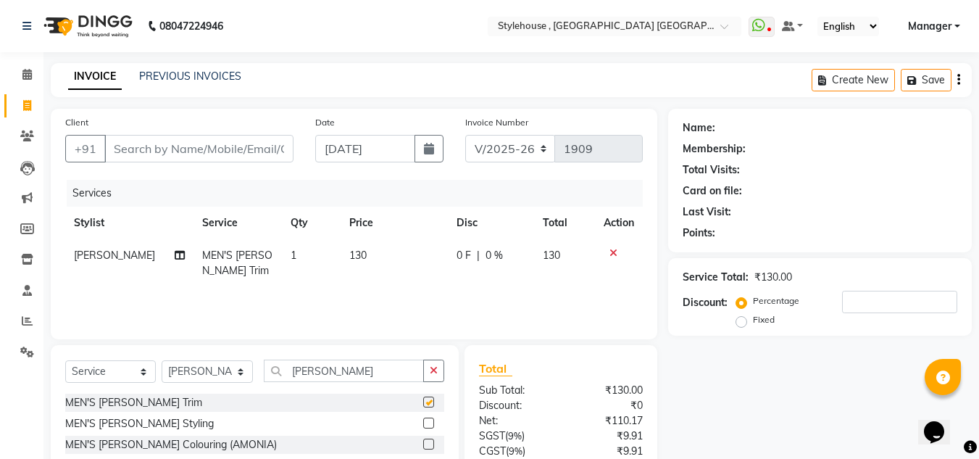
checkbox input "false"
click at [246, 148] on input "Client" at bounding box center [198, 149] width 189 height 28
type input "8"
type input "0"
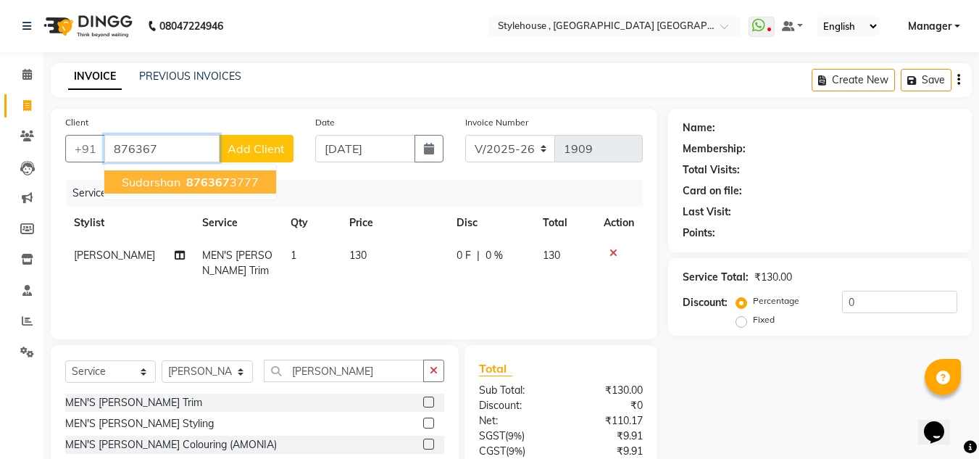
click at [249, 182] on ngb-highlight "876367 3777" at bounding box center [220, 182] width 75 height 14
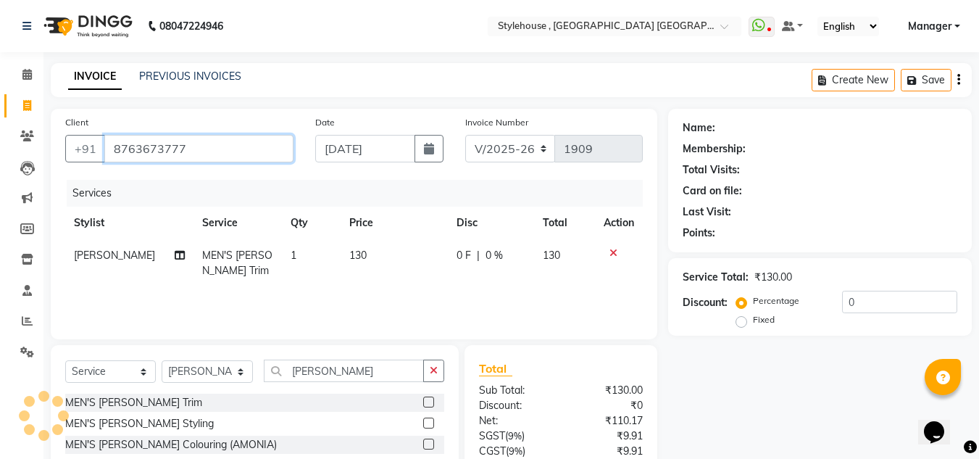
type input "8763673777"
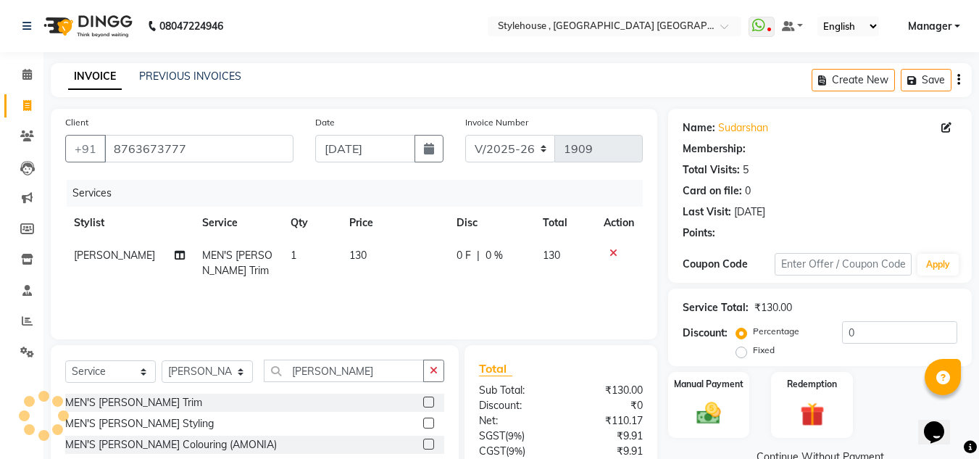
select select "1: Object"
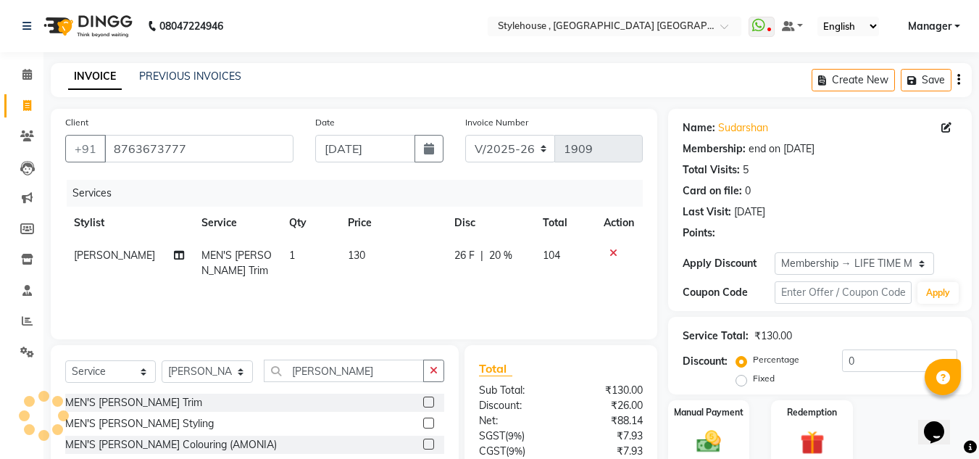
type input "20"
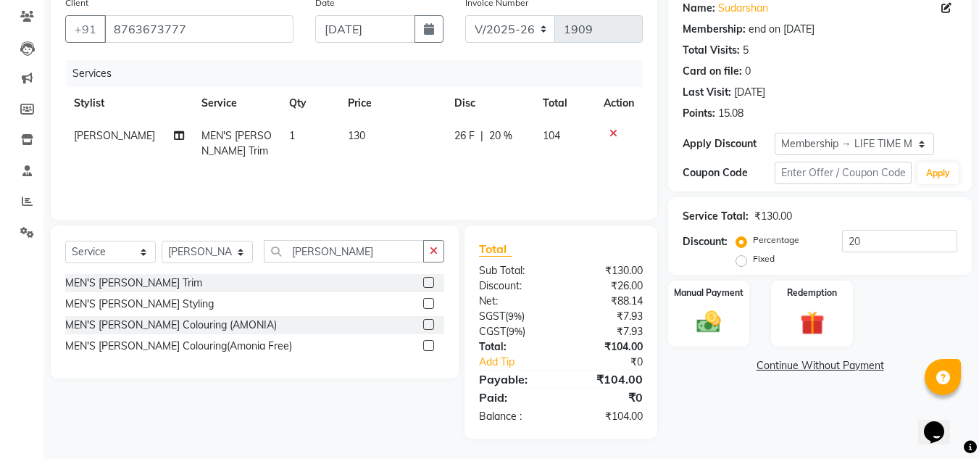
scroll to position [121, 0]
click at [714, 325] on img at bounding box center [708, 320] width 41 height 29
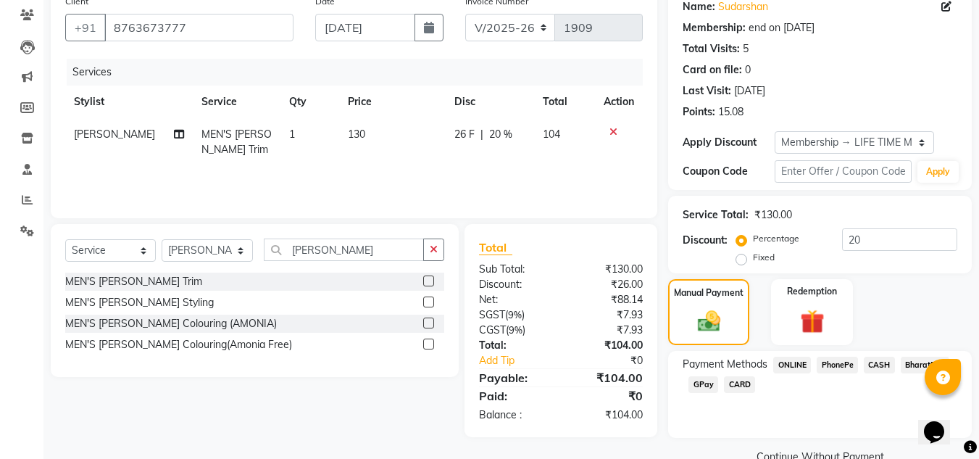
click at [835, 364] on span "PhonePe" at bounding box center [836, 364] width 41 height 17
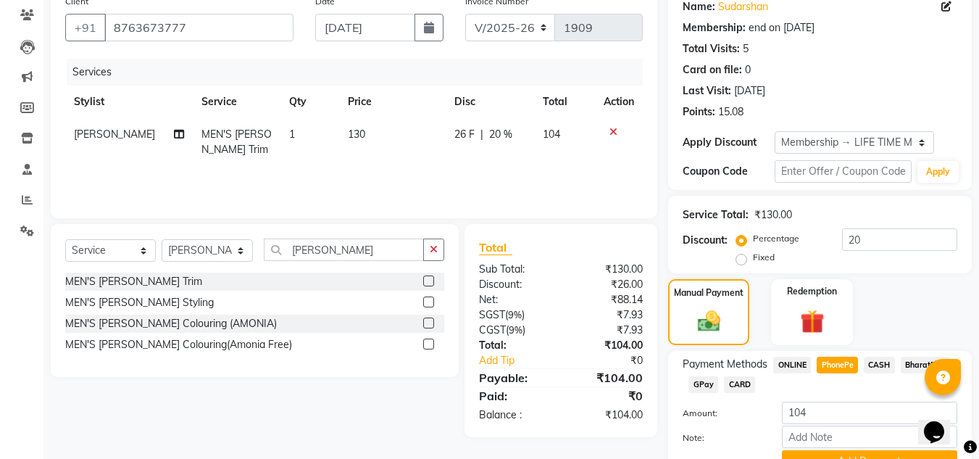
scroll to position [192, 0]
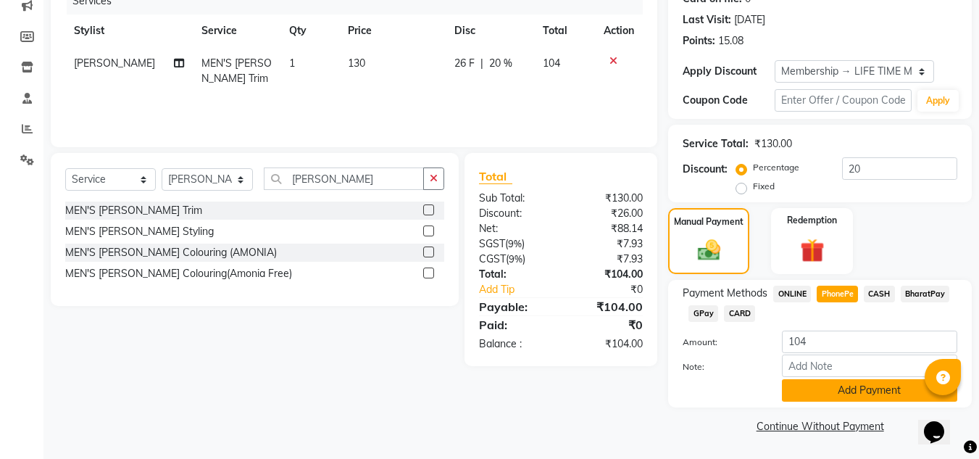
click at [862, 388] on button "Add Payment" at bounding box center [869, 390] width 175 height 22
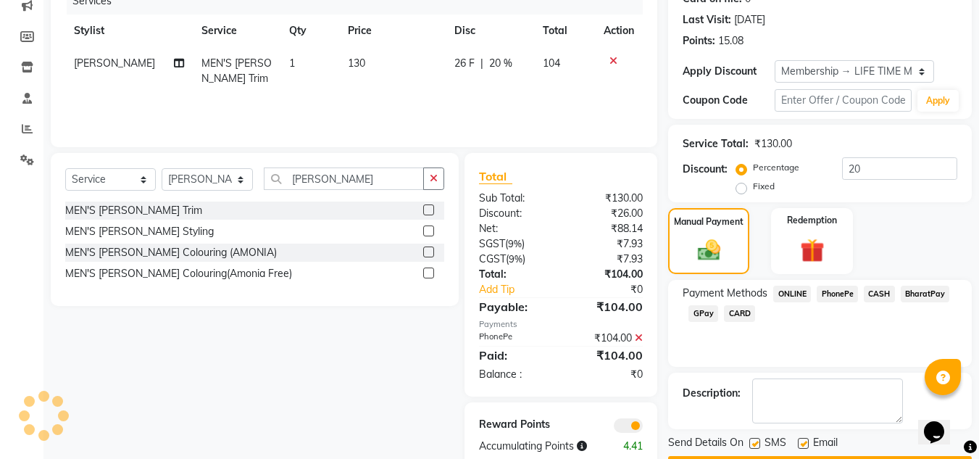
scroll to position [233, 0]
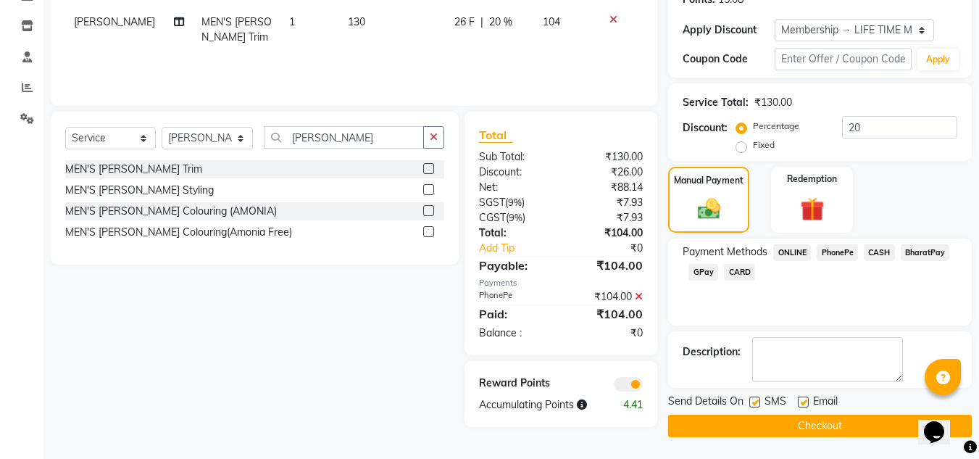
click at [838, 422] on button "Checkout" at bounding box center [820, 425] width 304 height 22
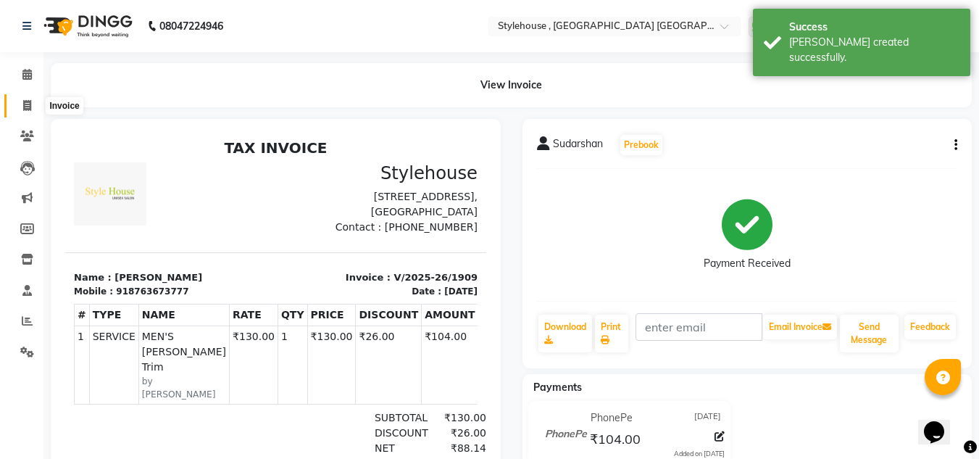
click at [27, 104] on icon at bounding box center [27, 105] width 8 height 11
select select "service"
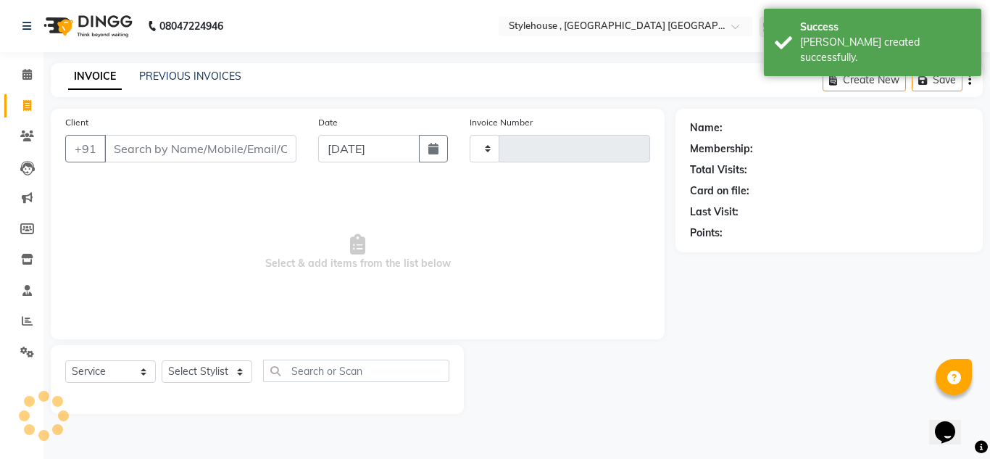
type input "1910"
select select "7793"
click at [31, 75] on icon at bounding box center [26, 74] width 9 height 11
